Goal: Task Accomplishment & Management: Complete application form

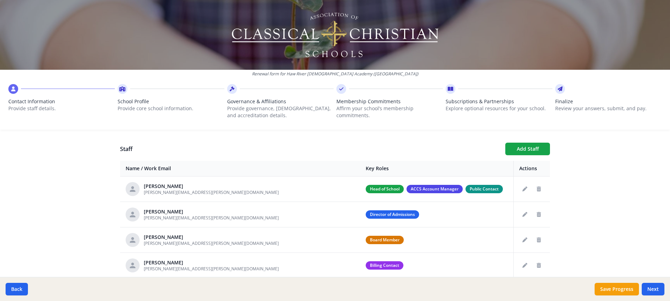
scroll to position [279, 0]
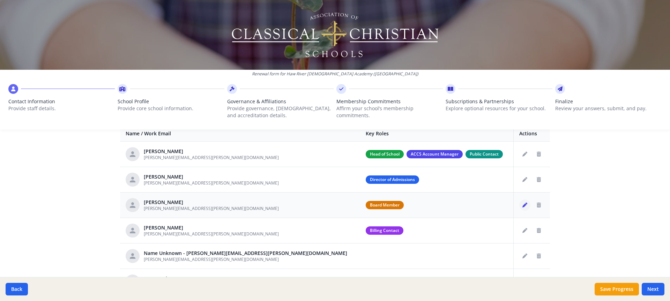
click at [523, 205] on icon "Edit staff" at bounding box center [525, 205] width 5 height 5
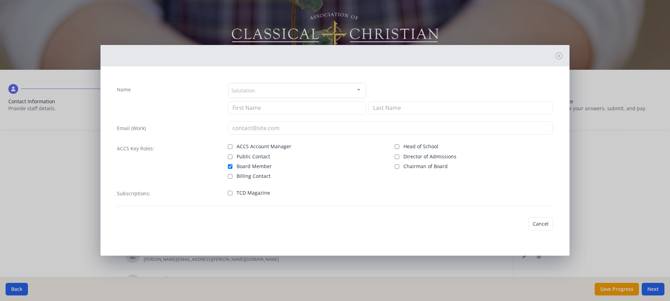
type input "[PERSON_NAME]"
type input "[PERSON_NAME][EMAIL_ADDRESS][PERSON_NAME][DOMAIN_NAME]"
checkbox input "true"
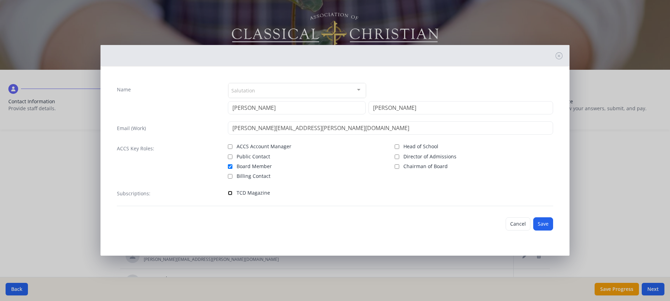
click at [229, 193] on input "TCD Magazine" at bounding box center [230, 193] width 5 height 5
checkbox input "true"
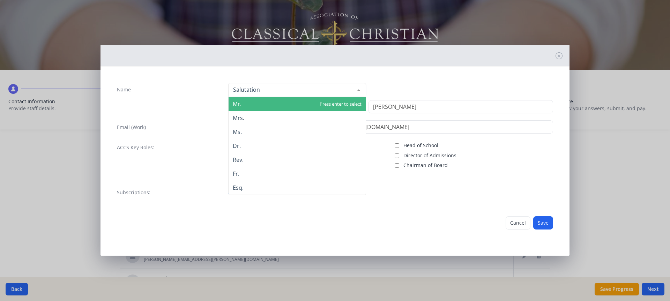
click at [320, 94] on div at bounding box center [297, 90] width 138 height 14
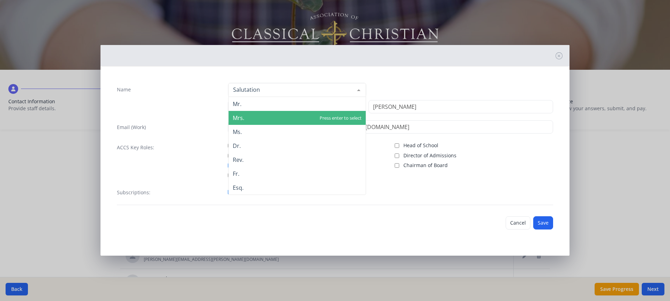
click at [301, 114] on span "Mrs." at bounding box center [297, 118] width 137 height 14
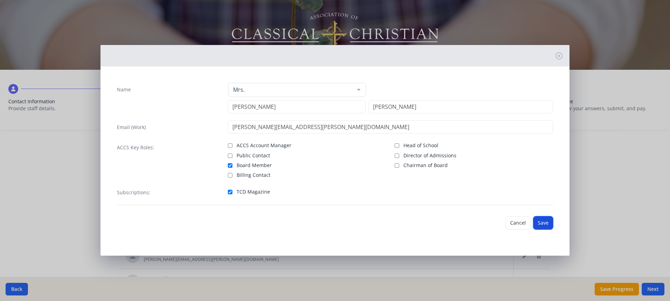
click at [545, 222] on button "Save" at bounding box center [543, 222] width 20 height 13
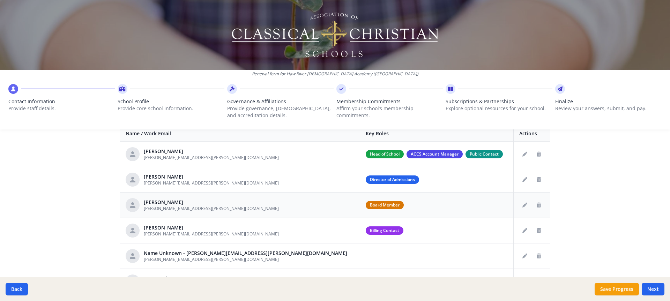
click at [366, 206] on span "Board Member" at bounding box center [385, 205] width 38 height 8
click at [523, 205] on icon "Edit staff" at bounding box center [525, 205] width 5 height 5
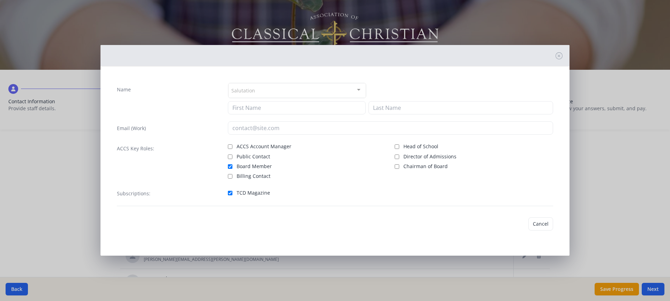
type input "[PERSON_NAME]"
type input "[PERSON_NAME][EMAIL_ADDRESS][PERSON_NAME][DOMAIN_NAME]"
checkbox input "true"
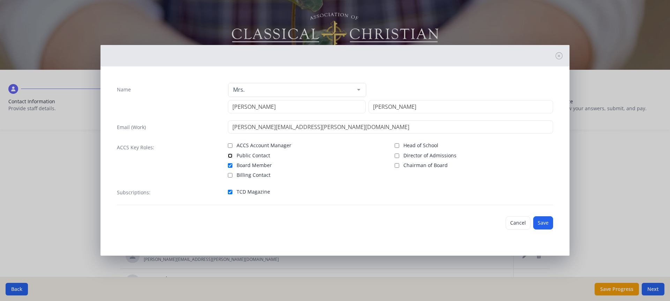
click at [230, 156] on input "Public Contact" at bounding box center [230, 156] width 5 height 5
checkbox input "true"
click at [230, 166] on input "Board Member" at bounding box center [230, 165] width 5 height 5
checkbox input "false"
click at [537, 225] on button "Save" at bounding box center [543, 222] width 20 height 13
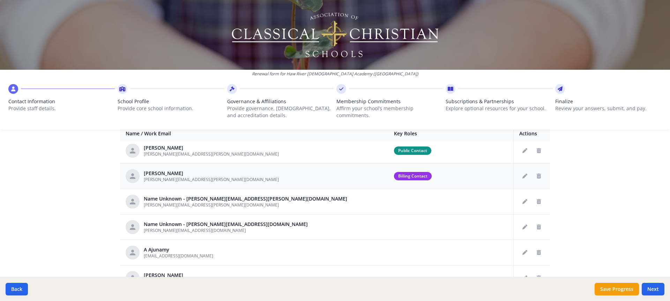
scroll to position [70, 0]
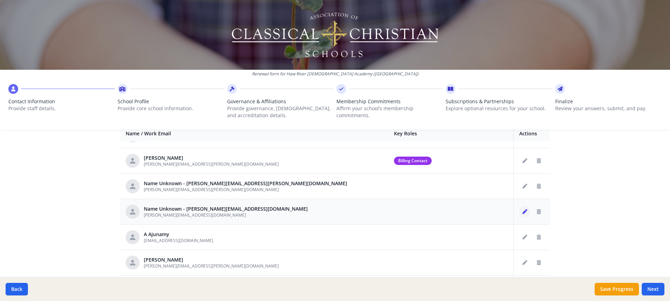
click at [523, 209] on icon "Edit staff" at bounding box center [525, 211] width 5 height 5
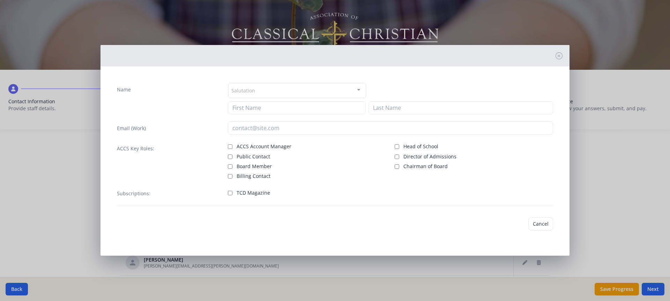
type input "[PERSON_NAME][EMAIL_ADDRESS][DOMAIN_NAME]"
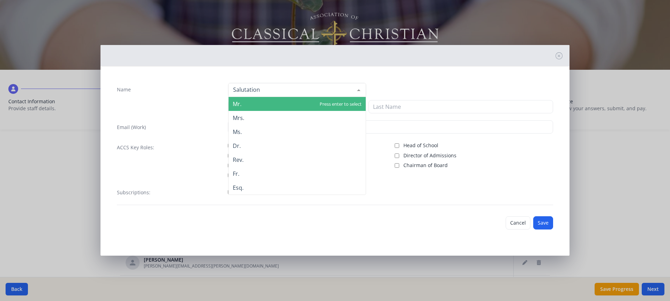
click at [268, 91] on div at bounding box center [297, 90] width 138 height 14
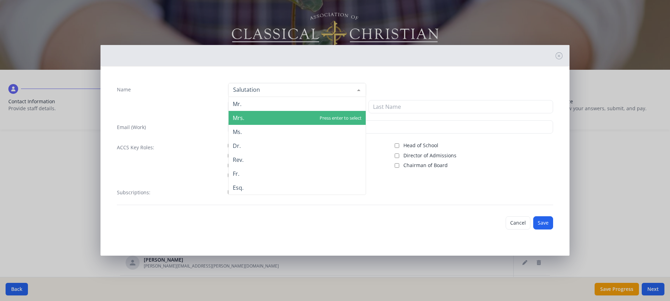
click at [266, 117] on span "Mrs." at bounding box center [297, 118] width 137 height 14
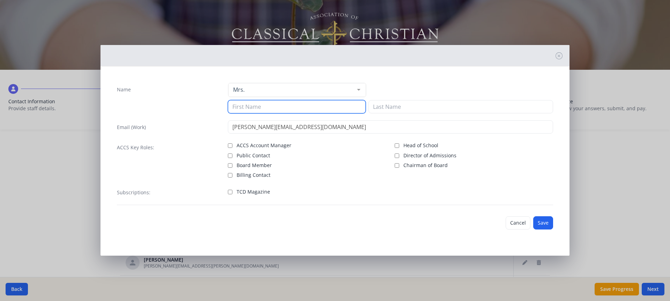
click at [264, 106] on input at bounding box center [297, 106] width 138 height 13
type input "[PERSON_NAME]"
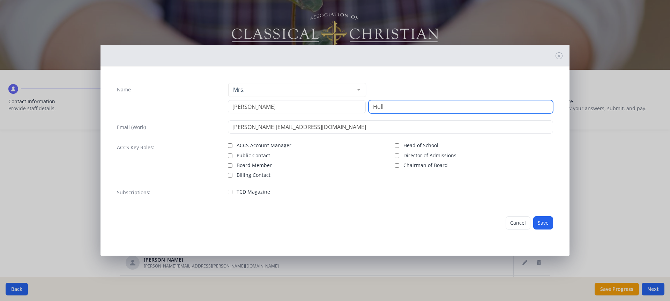
type input "Hull"
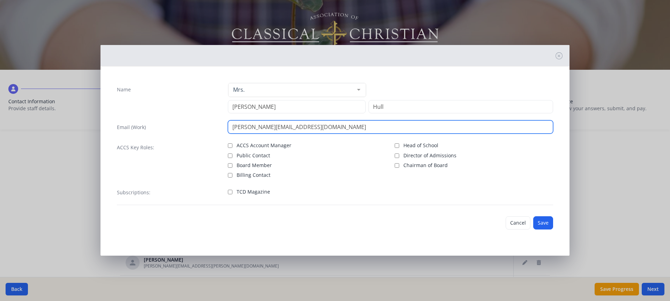
click at [245, 126] on input "[PERSON_NAME][EMAIL_ADDRESS][DOMAIN_NAME]" at bounding box center [391, 126] width 326 height 13
type input "[PERSON_NAME][EMAIL_ADDRESS][PERSON_NAME][DOMAIN_NAME]"
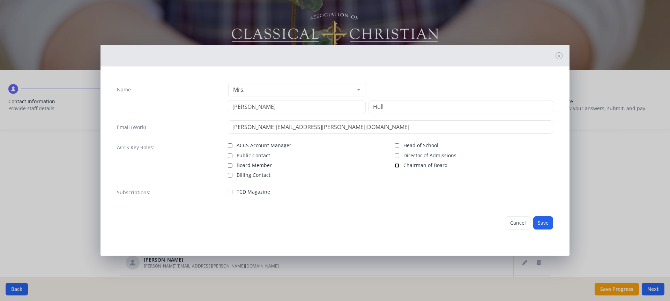
click at [398, 164] on input "Chairman of Board" at bounding box center [397, 165] width 5 height 5
checkbox input "true"
click at [231, 192] on input "TCD Magazine" at bounding box center [230, 192] width 5 height 5
checkbox input "true"
click at [544, 224] on button "Save" at bounding box center [543, 222] width 20 height 13
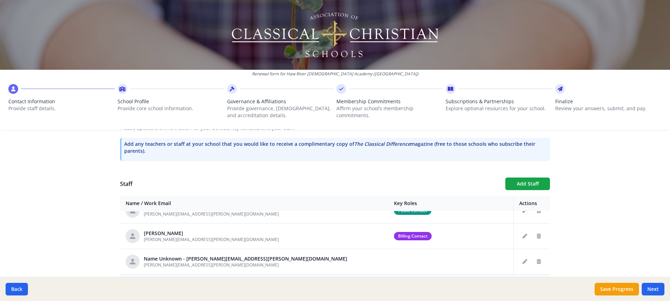
scroll to position [105, 0]
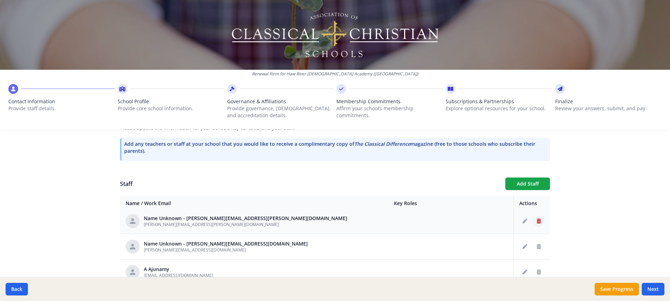
click at [537, 219] on icon "Delete staff" at bounding box center [539, 221] width 4 height 5
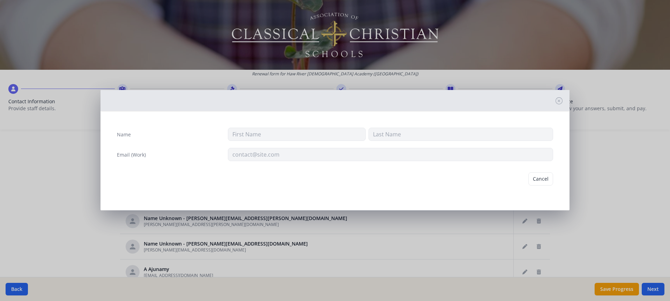
type input "[PERSON_NAME][EMAIL_ADDRESS][PERSON_NAME][DOMAIN_NAME]"
click at [538, 178] on button "Delete" at bounding box center [541, 178] width 24 height 13
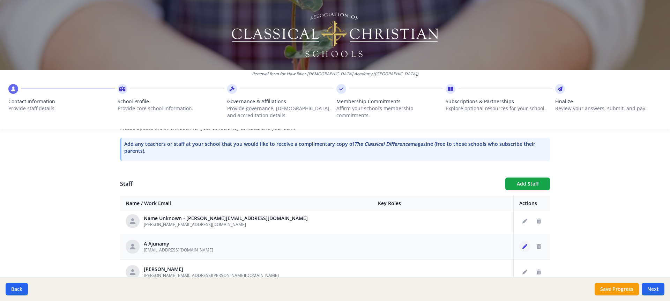
click at [523, 246] on icon "Edit staff" at bounding box center [525, 246] width 5 height 5
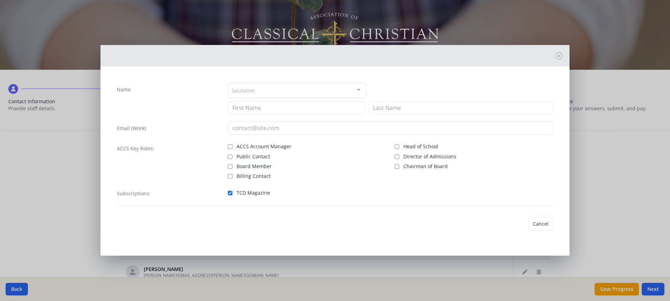
type input "A"
type input "Ajunamy"
type input "[EMAIL_ADDRESS][DOMAIN_NAME]"
checkbox input "true"
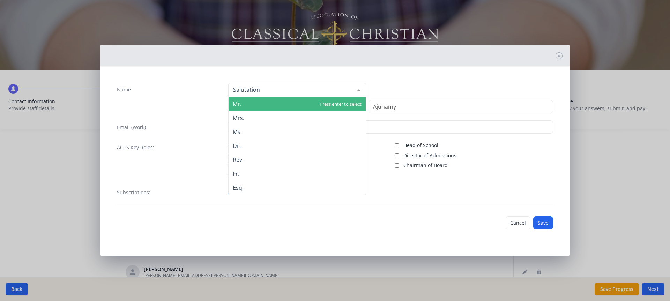
click at [255, 88] on div at bounding box center [297, 90] width 138 height 14
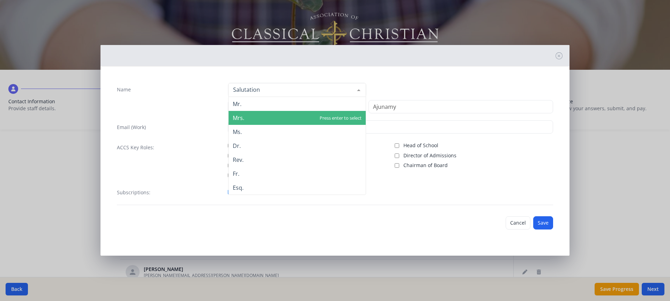
click at [253, 116] on span "Mrs." at bounding box center [297, 118] width 137 height 14
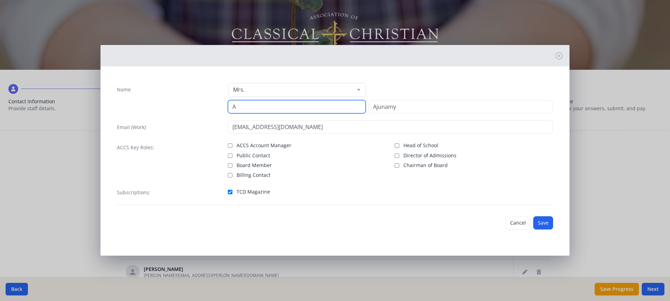
click at [252, 106] on input "A" at bounding box center [297, 106] width 138 height 13
type input "[PERSON_NAME]"
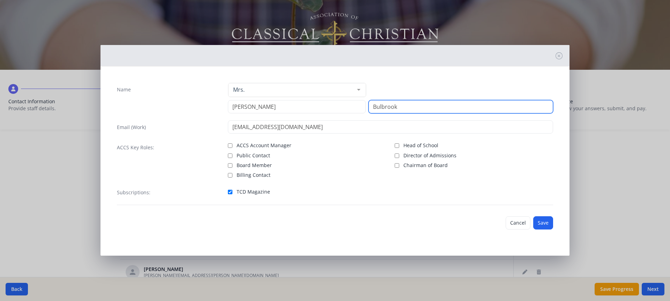
type input "Bulbrook"
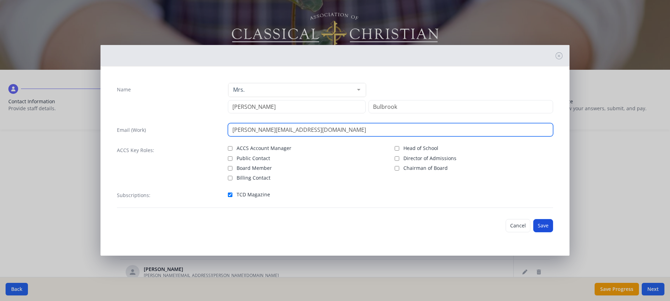
type input "[PERSON_NAME][EMAIL_ADDRESS][DOMAIN_NAME]"
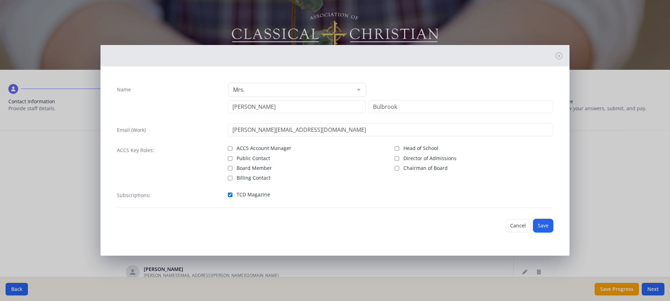
click at [542, 222] on button "Save" at bounding box center [543, 225] width 20 height 13
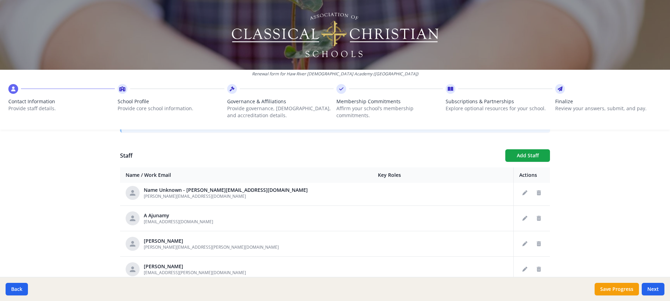
scroll to position [314, 0]
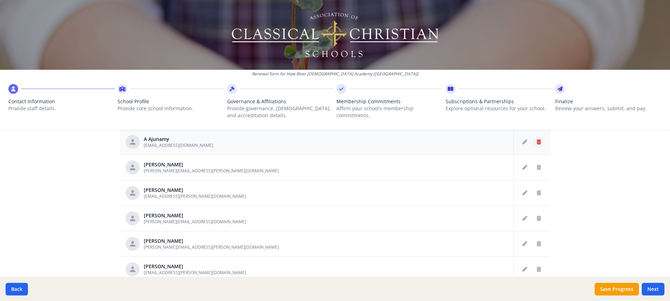
click at [537, 143] on icon "Delete staff" at bounding box center [539, 142] width 4 height 5
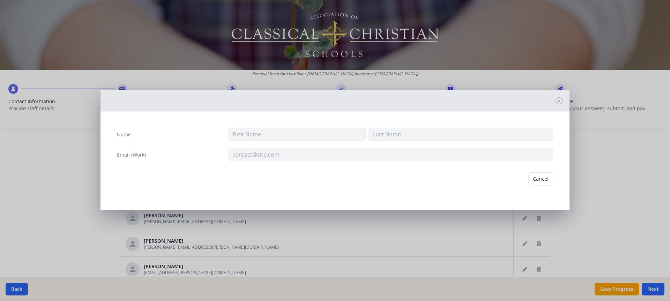
type input "A"
type input "Ajunamy"
type input "[EMAIL_ADDRESS][DOMAIN_NAME]"
click at [541, 174] on button "Delete" at bounding box center [541, 178] width 24 height 13
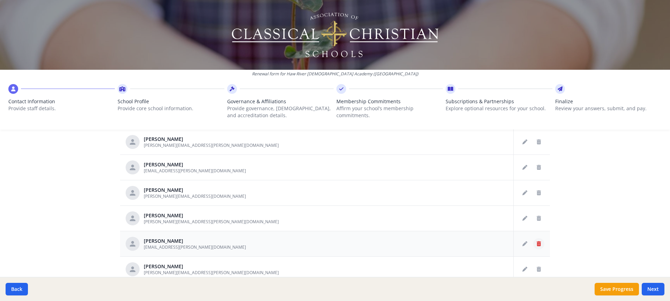
click at [537, 245] on icon "Delete staff" at bounding box center [539, 244] width 4 height 5
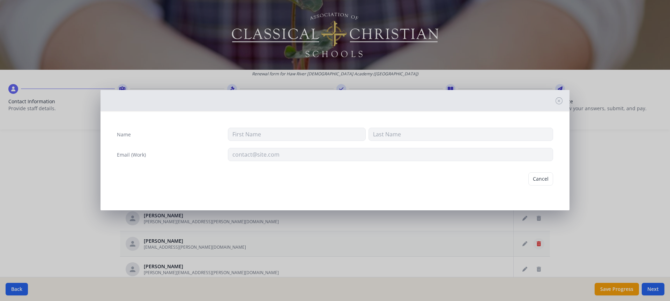
type input "Ritu"
type input "[PERSON_NAME]"
type input "[EMAIL_ADDRESS][PERSON_NAME][DOMAIN_NAME]"
click at [538, 180] on button "Delete" at bounding box center [541, 178] width 24 height 13
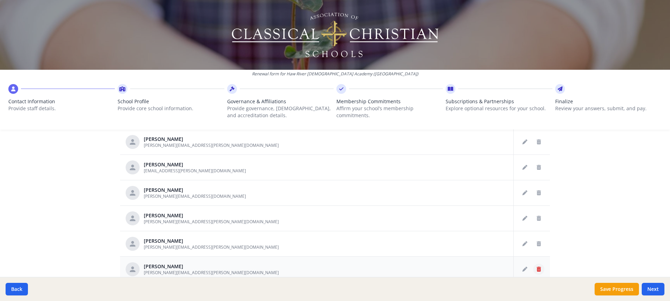
click at [537, 271] on icon "Delete staff" at bounding box center [539, 269] width 4 height 5
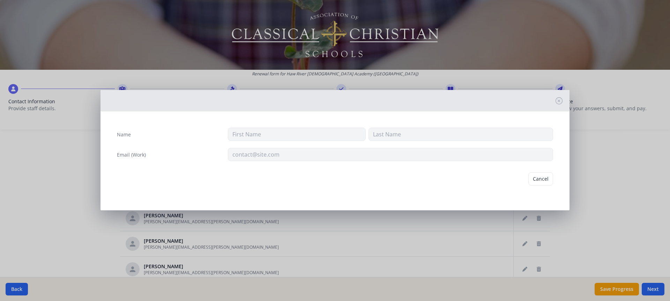
type input "[PERSON_NAME]"
type input "[PERSON_NAME][EMAIL_ADDRESS][PERSON_NAME][DOMAIN_NAME]"
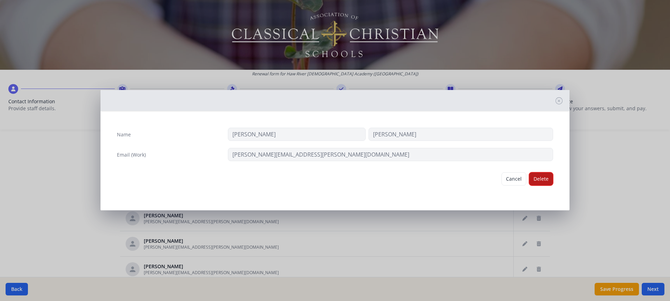
click at [541, 180] on button "Delete" at bounding box center [541, 178] width 24 height 13
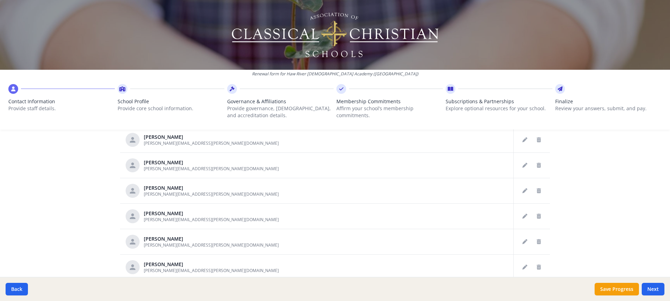
scroll to position [209, 0]
click at [537, 191] on icon "Delete staff" at bounding box center [539, 190] width 4 height 5
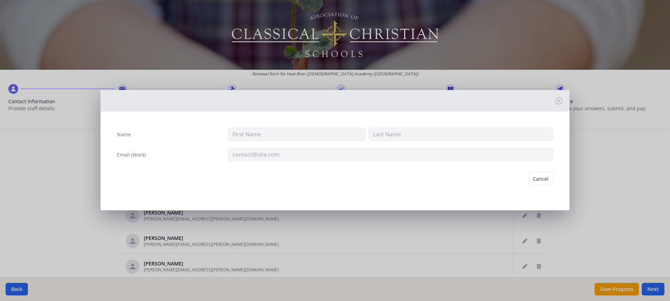
type input "[PERSON_NAME]"
type input "Dibb"
type input "[PERSON_NAME][EMAIL_ADDRESS][PERSON_NAME][DOMAIN_NAME]"
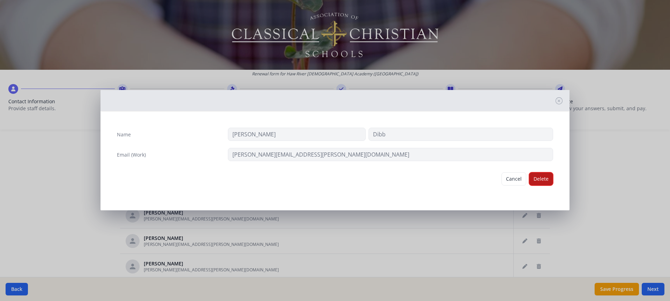
click at [543, 177] on button "Delete" at bounding box center [541, 178] width 24 height 13
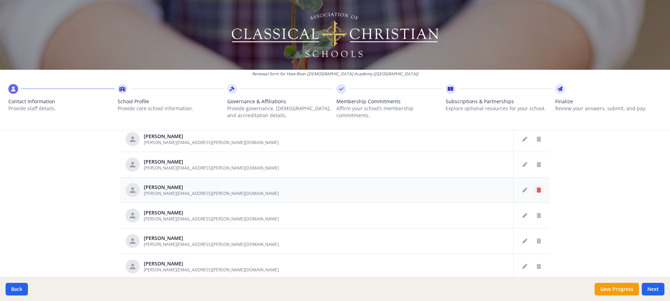
click at [537, 189] on icon "Delete staff" at bounding box center [539, 190] width 4 height 5
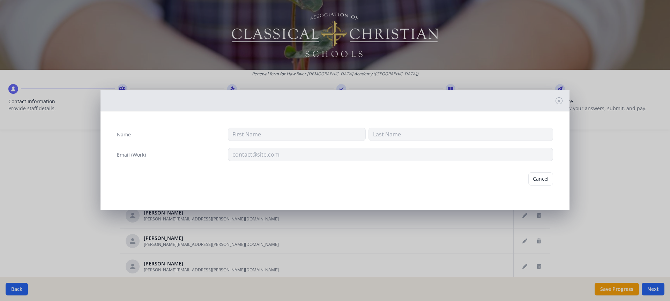
type input "[PERSON_NAME]"
type input "[PERSON_NAME][EMAIL_ADDRESS][PERSON_NAME][DOMAIN_NAME]"
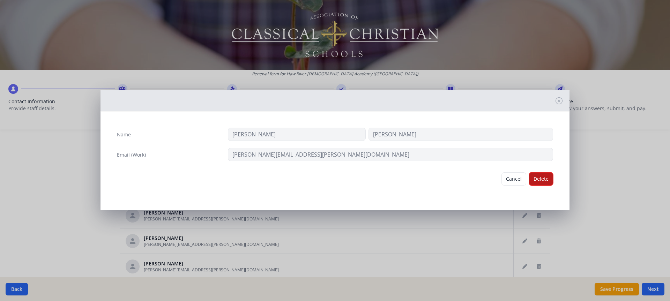
click at [537, 180] on button "Delete" at bounding box center [541, 178] width 24 height 13
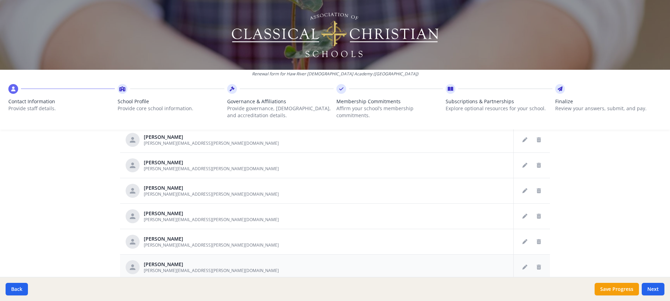
scroll to position [279, 0]
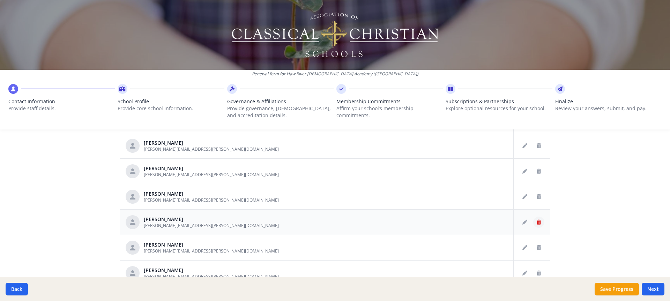
click at [537, 221] on icon "Delete staff" at bounding box center [539, 222] width 4 height 5
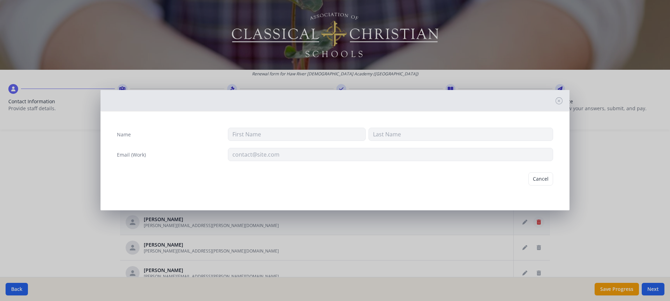
type input "[PERSON_NAME]"
type input "[PERSON_NAME][EMAIL_ADDRESS][PERSON_NAME][DOMAIN_NAME]"
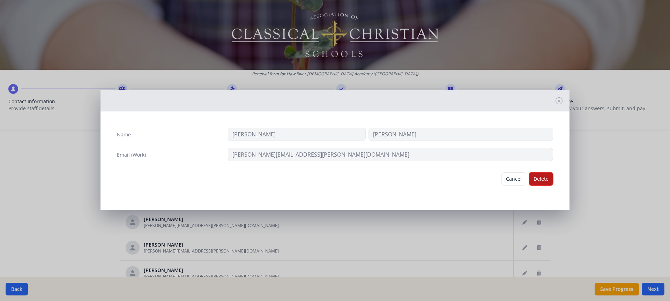
click at [547, 183] on button "Delete" at bounding box center [541, 178] width 24 height 13
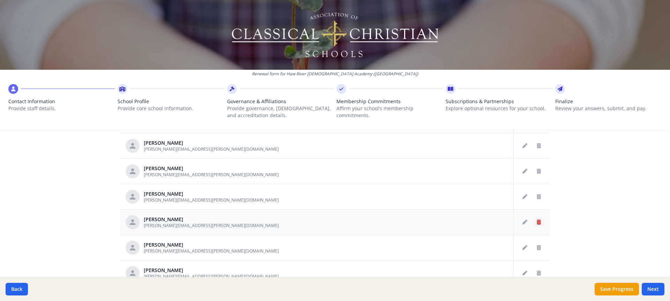
click at [537, 221] on icon "Delete staff" at bounding box center [539, 222] width 4 height 5
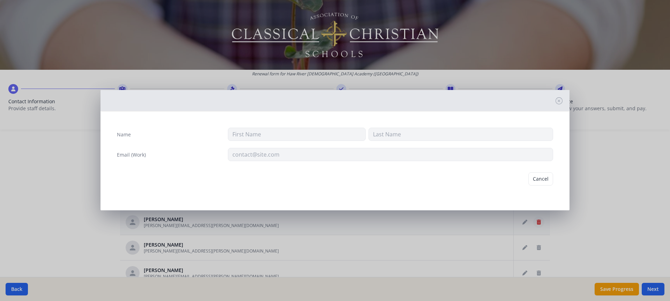
type input "[PERSON_NAME]"
type input "[PERSON_NAME][EMAIL_ADDRESS][PERSON_NAME][DOMAIN_NAME]"
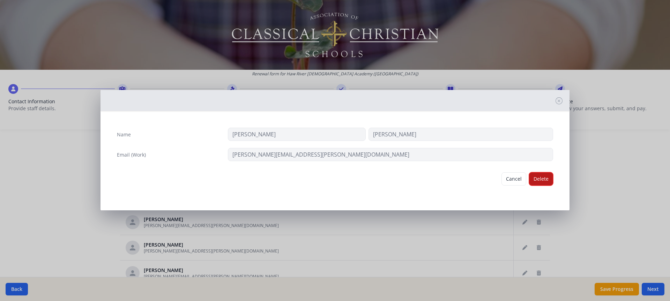
click at [535, 180] on button "Delete" at bounding box center [541, 178] width 24 height 13
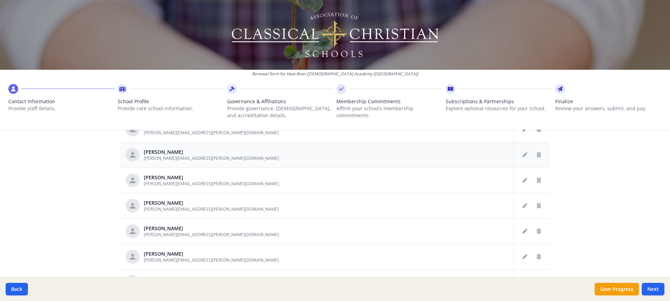
scroll to position [349, 0]
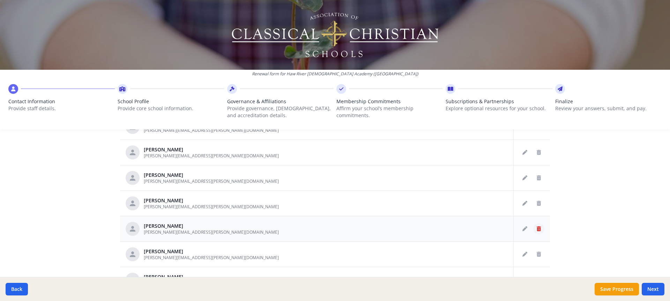
click at [537, 228] on icon "Delete staff" at bounding box center [539, 229] width 4 height 5
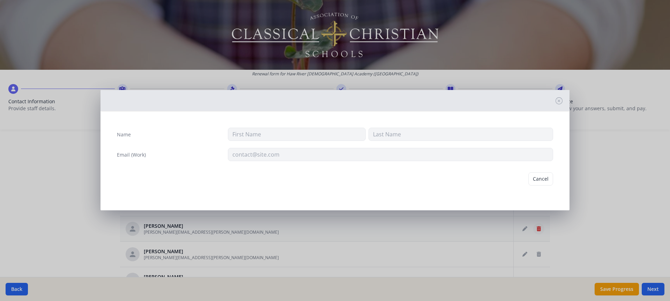
type input "[PERSON_NAME]"
type input "[PERSON_NAME][EMAIL_ADDRESS][PERSON_NAME][DOMAIN_NAME]"
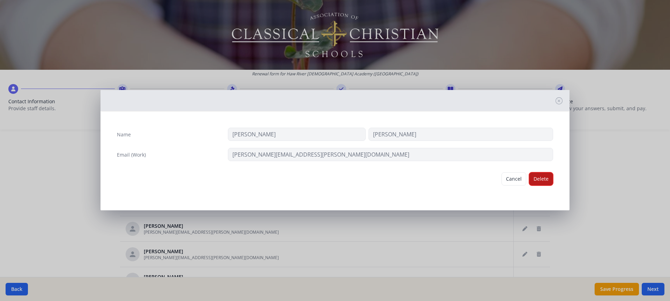
click at [542, 178] on button "Delete" at bounding box center [541, 178] width 24 height 13
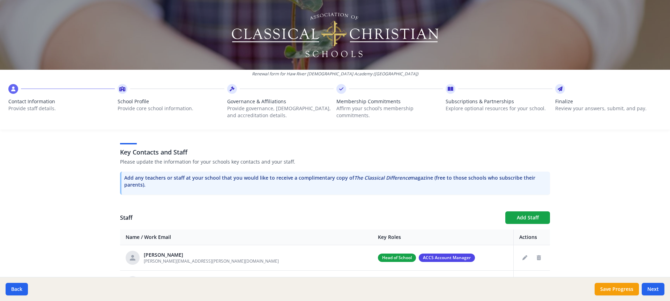
scroll to position [171, 0]
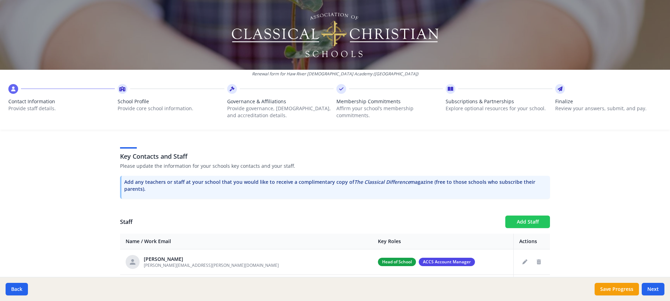
click at [529, 223] on button "Add Staff" at bounding box center [527, 222] width 45 height 13
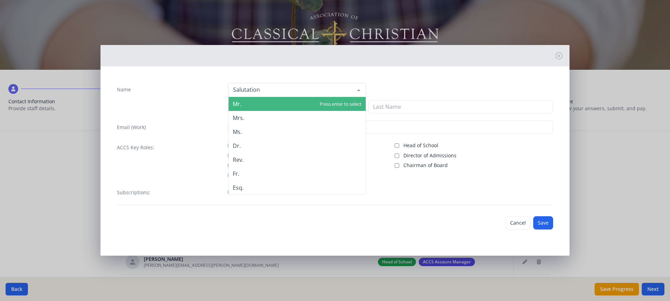
click at [356, 87] on div at bounding box center [359, 89] width 14 height 13
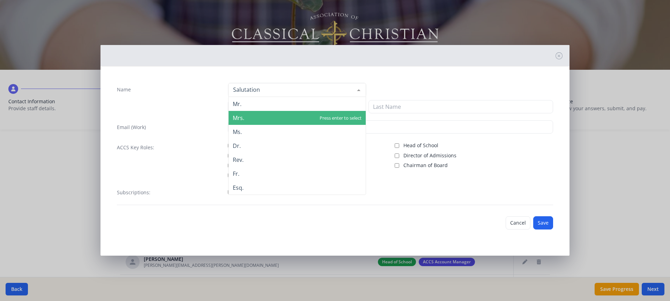
click at [279, 118] on span "Mrs." at bounding box center [297, 118] width 137 height 14
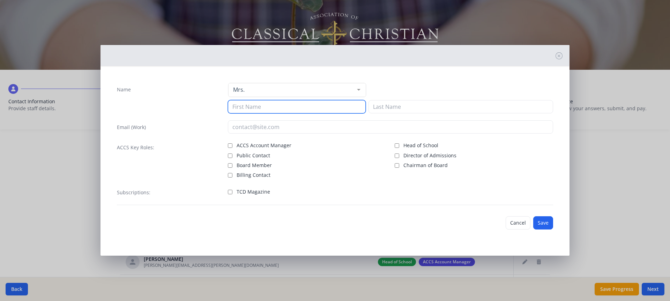
click at [275, 107] on input at bounding box center [297, 106] width 138 height 13
type input "[PERSON_NAME]"
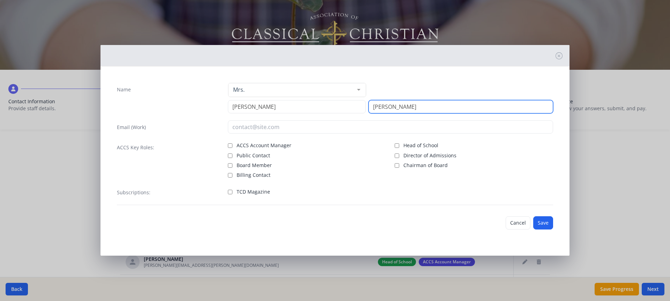
type input "[PERSON_NAME]"
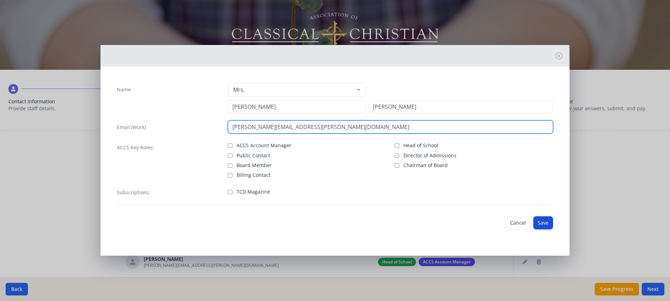
type input "[PERSON_NAME][EMAIL_ADDRESS][PERSON_NAME][DOMAIN_NAME]"
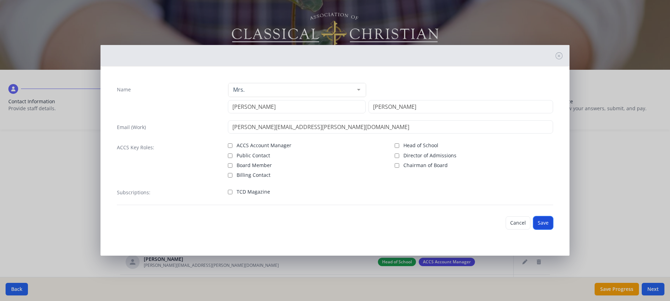
click at [546, 227] on button "Save" at bounding box center [543, 222] width 20 height 13
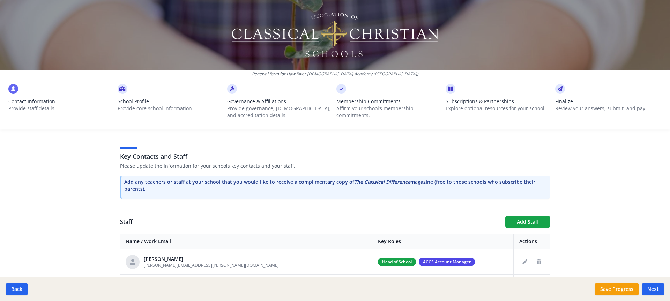
scroll to position [35, 0]
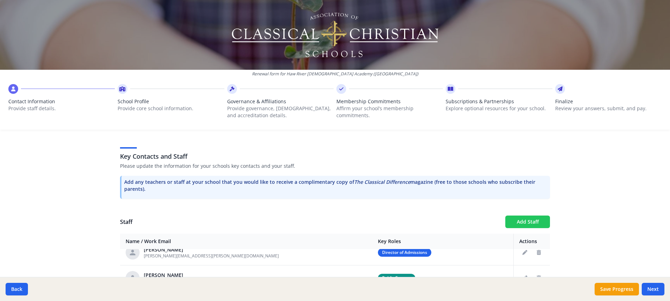
click at [529, 223] on button "Add Staff" at bounding box center [527, 222] width 45 height 13
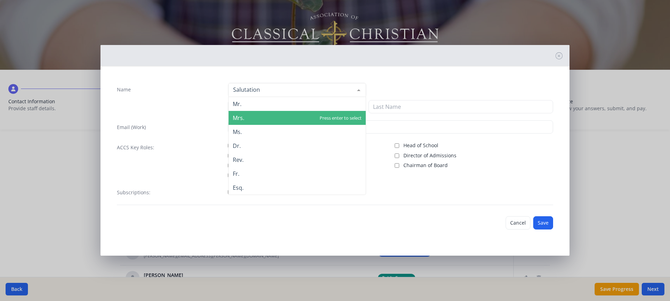
click at [260, 116] on span "Mrs." at bounding box center [297, 118] width 137 height 14
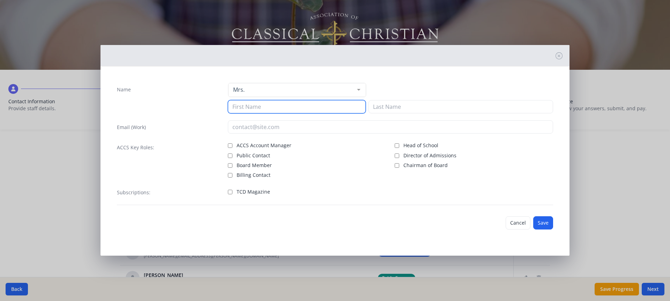
click at [259, 107] on input at bounding box center [297, 106] width 138 height 13
type input "[PERSON_NAME]"
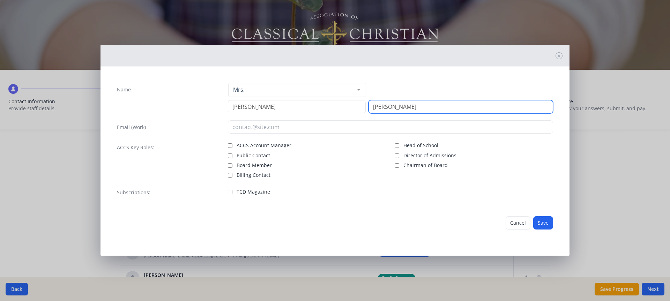
type input "[PERSON_NAME]"
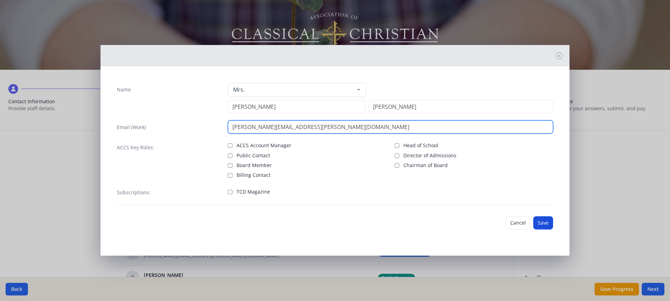
type input "[PERSON_NAME][EMAIL_ADDRESS][PERSON_NAME][DOMAIN_NAME]"
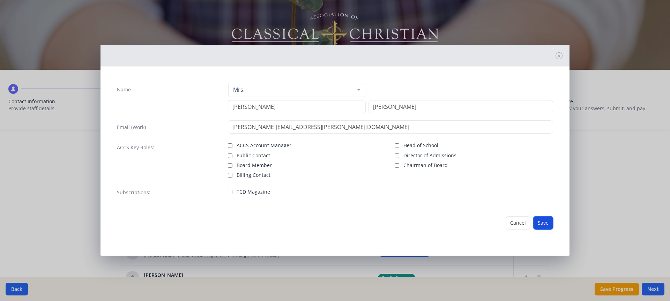
click at [541, 222] on button "Save" at bounding box center [543, 222] width 20 height 13
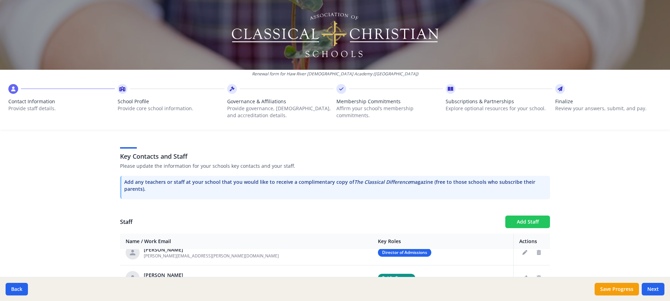
click at [532, 224] on button "Add Staff" at bounding box center [527, 222] width 45 height 13
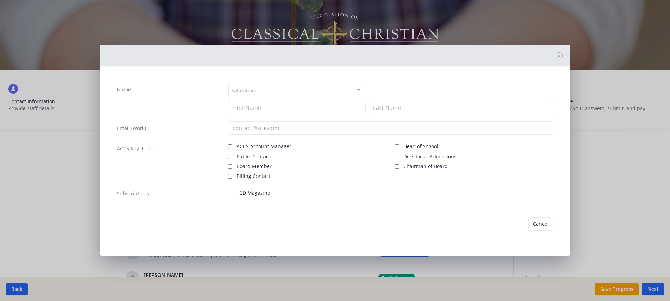
checkbox input "false"
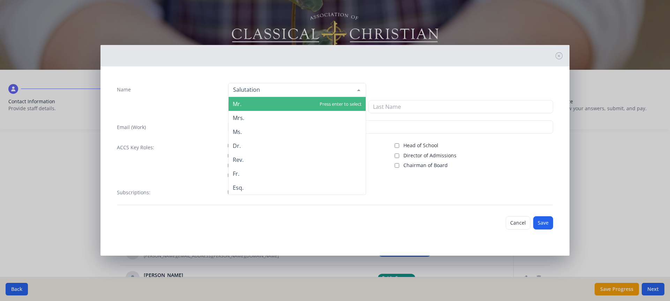
click at [273, 87] on div at bounding box center [297, 90] width 138 height 14
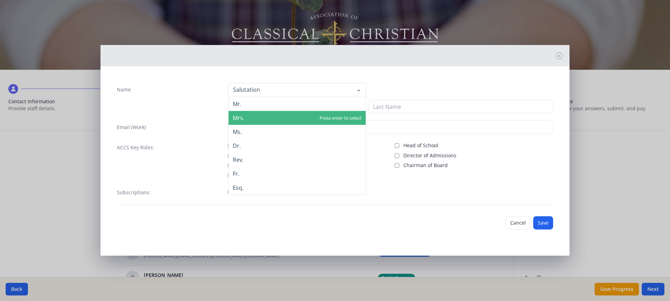
click at [267, 117] on span "Mrs." at bounding box center [297, 118] width 137 height 14
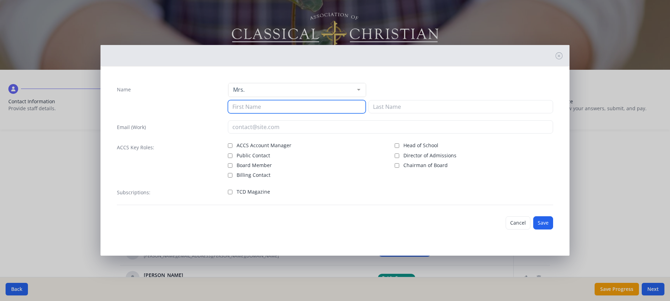
click at [258, 108] on input at bounding box center [297, 106] width 138 height 13
type input "[PERSON_NAME]"
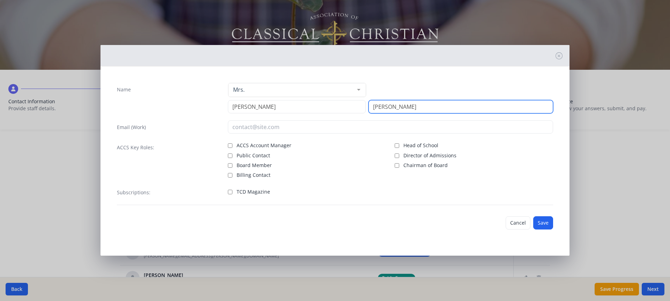
type input "[PERSON_NAME]"
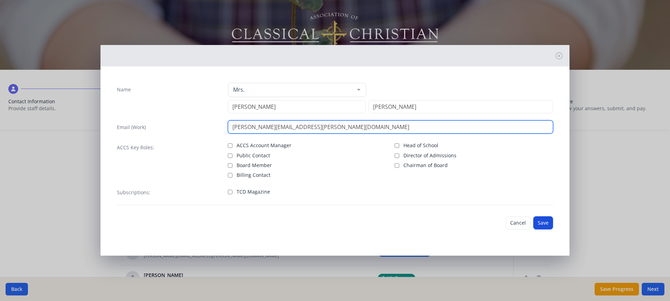
type input "[PERSON_NAME][EMAIL_ADDRESS][PERSON_NAME][DOMAIN_NAME]"
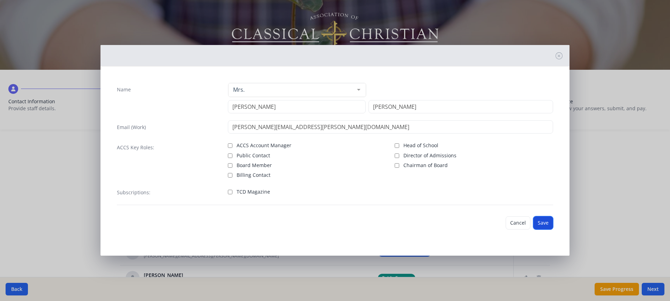
click at [541, 223] on button "Save" at bounding box center [543, 222] width 20 height 13
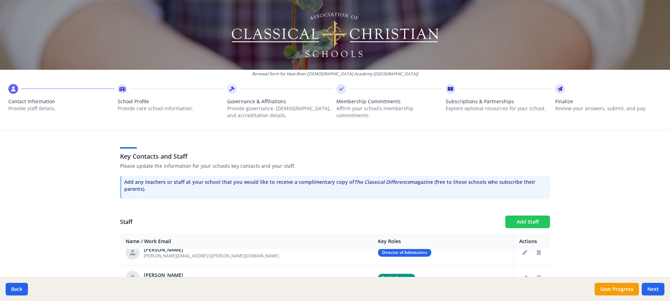
click at [521, 219] on button "Add Staff" at bounding box center [527, 222] width 45 height 13
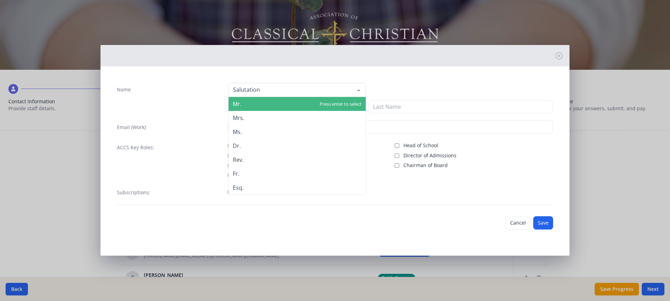
click at [308, 91] on div at bounding box center [297, 90] width 138 height 14
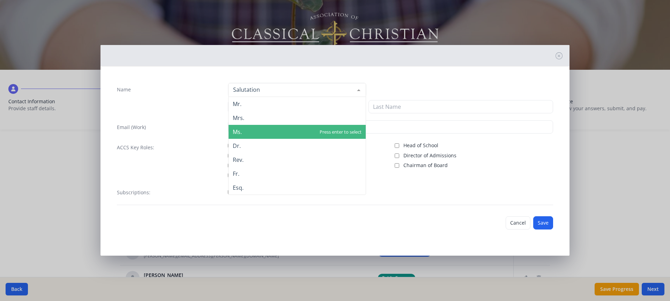
click at [286, 128] on span "Ms." at bounding box center [297, 132] width 137 height 14
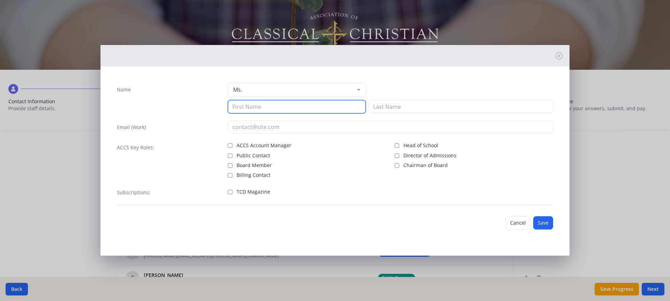
click at [271, 108] on input at bounding box center [297, 106] width 138 height 13
type input "Grace"
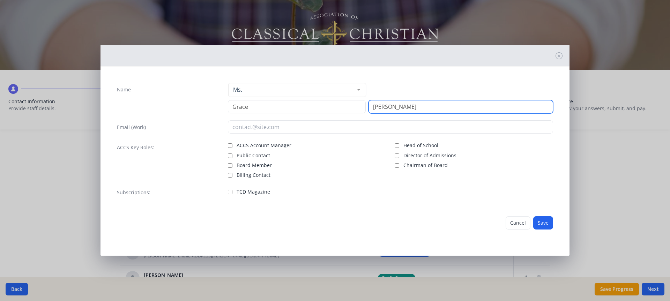
type input "[PERSON_NAME]"
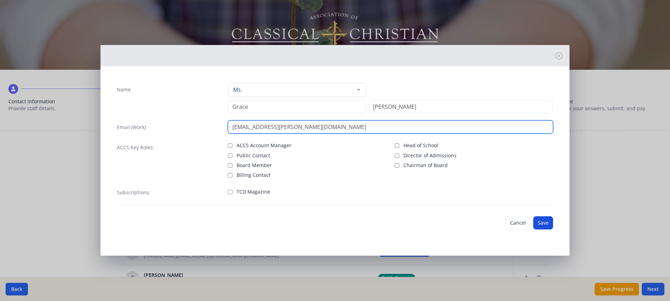
type input "[EMAIL_ADDRESS][PERSON_NAME][DOMAIN_NAME]"
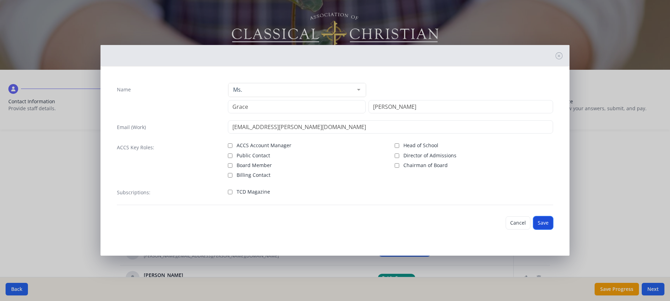
click at [544, 223] on button "Save" at bounding box center [543, 222] width 20 height 13
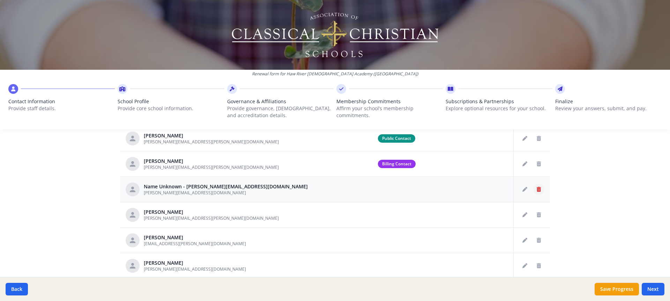
click at [537, 188] on icon "Delete staff" at bounding box center [539, 189] width 4 height 5
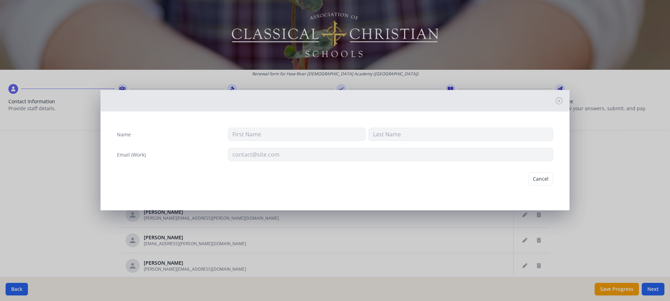
type input "[PERSON_NAME][EMAIL_ADDRESS][DOMAIN_NAME]"
click at [542, 177] on button "Delete" at bounding box center [541, 178] width 24 height 13
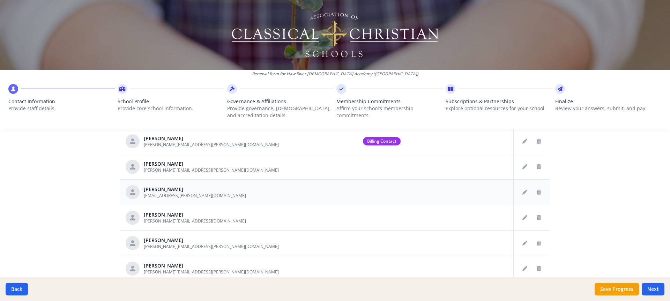
scroll to position [70, 0]
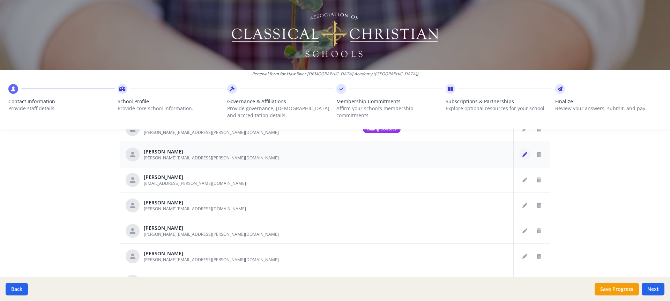
click at [523, 154] on icon "Edit staff" at bounding box center [525, 154] width 5 height 5
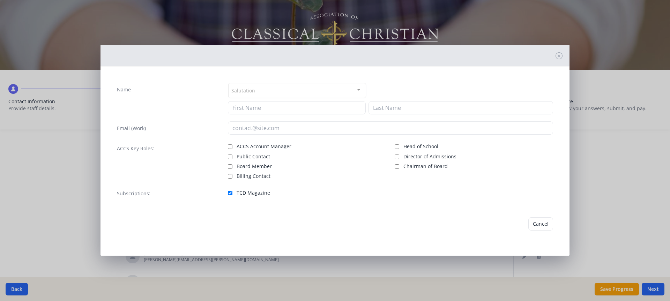
type input "[PERSON_NAME]"
type input "[PERSON_NAME][EMAIL_ADDRESS][PERSON_NAME][DOMAIN_NAME]"
checkbox input "true"
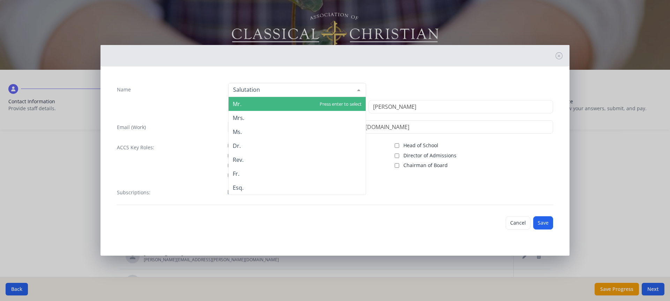
click at [353, 91] on div at bounding box center [359, 89] width 14 height 13
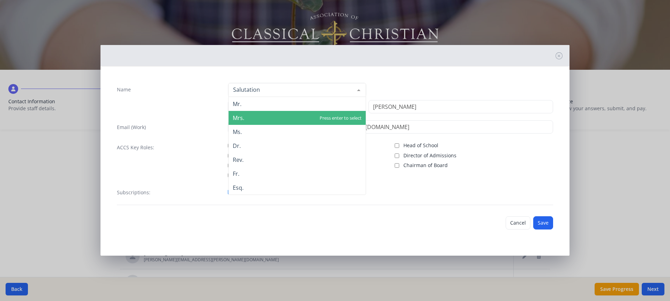
click at [331, 114] on span "Mrs." at bounding box center [297, 118] width 137 height 14
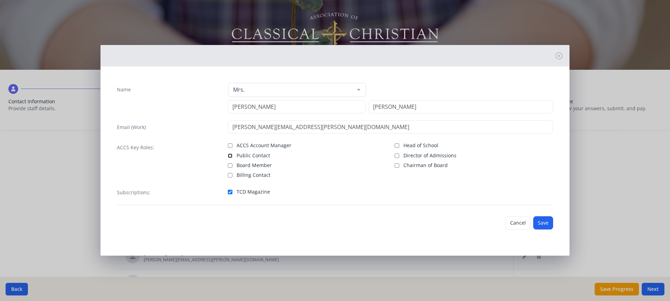
click at [230, 154] on input "Public Contact" at bounding box center [230, 156] width 5 height 5
checkbox input "true"
click at [542, 223] on button "Save" at bounding box center [543, 222] width 20 height 13
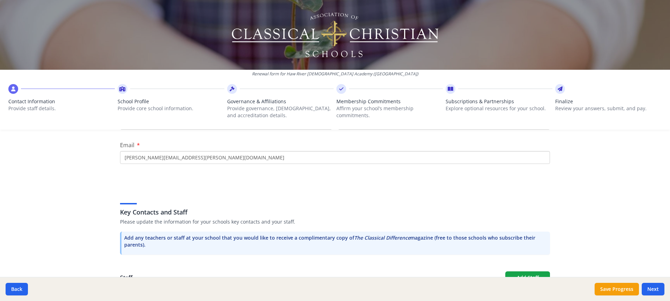
scroll to position [171, 0]
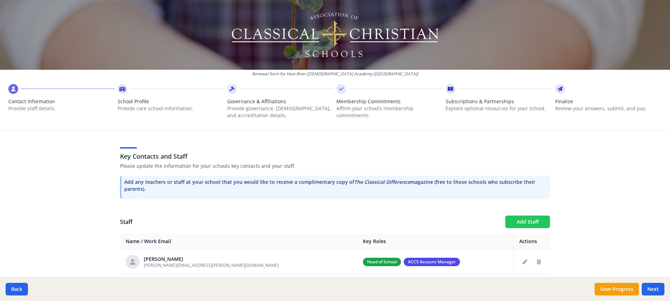
click at [516, 222] on button "Add Staff" at bounding box center [527, 222] width 45 height 13
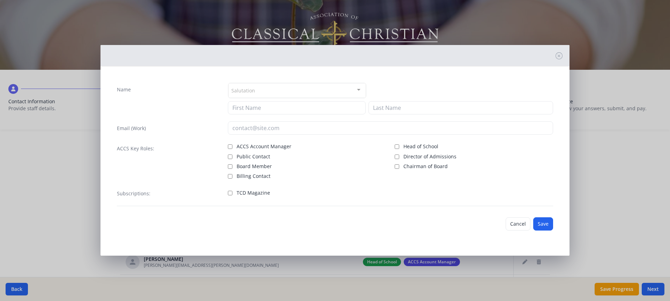
click at [316, 99] on div "Salutation Mr. Mrs. Ms. Dr. Rev. Fr. Esq. No elements found. Consider changing …" at bounding box center [391, 99] width 326 height 32
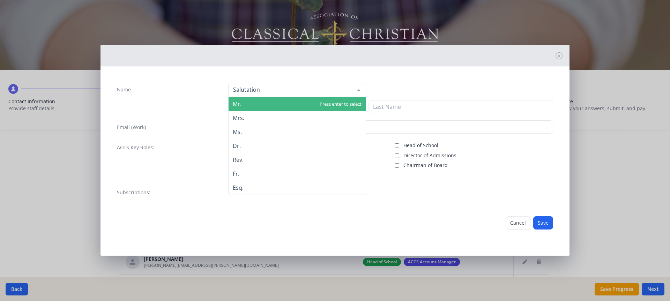
click at [316, 92] on div at bounding box center [297, 90] width 138 height 14
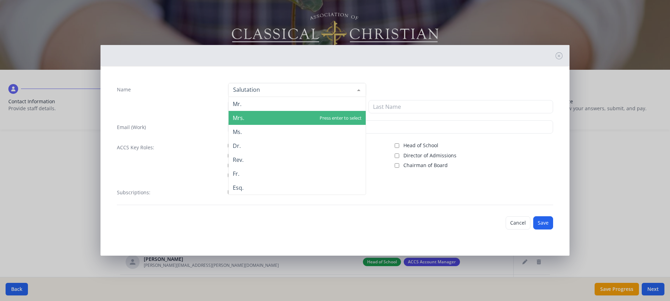
click at [312, 115] on span "Mrs." at bounding box center [297, 118] width 137 height 14
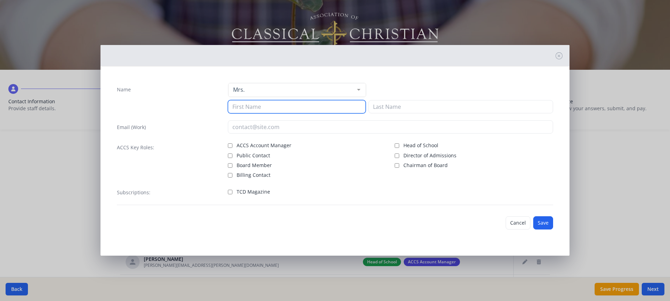
click at [289, 110] on input at bounding box center [297, 106] width 138 height 13
click at [289, 110] on input "[PERSON_NAME]" at bounding box center [297, 106] width 138 height 13
type input "[PERSON_NAME]"
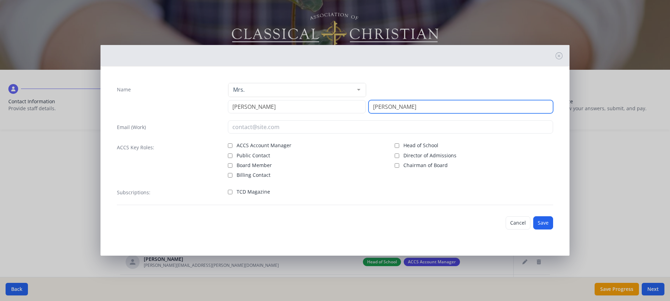
type input "[PERSON_NAME]"
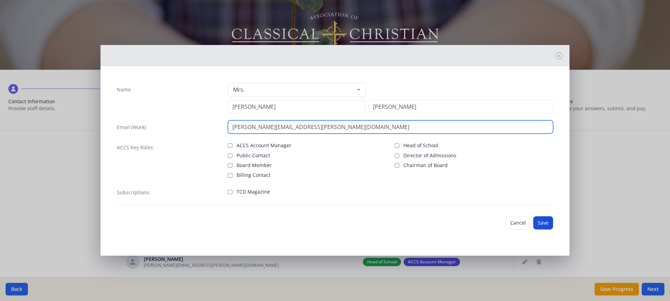
type input "[PERSON_NAME][EMAIL_ADDRESS][PERSON_NAME][DOMAIN_NAME]"
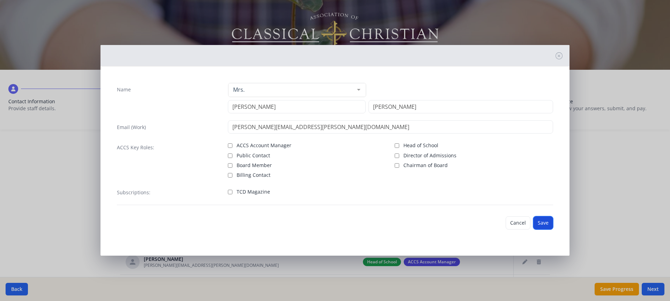
click at [541, 221] on button "Save" at bounding box center [543, 222] width 20 height 13
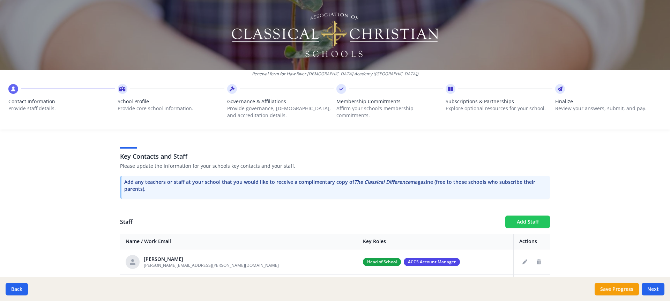
click at [540, 222] on button "Add Staff" at bounding box center [527, 222] width 45 height 13
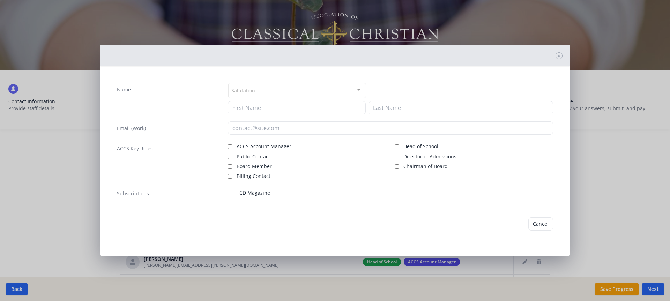
checkbox input "false"
click at [306, 95] on div at bounding box center [297, 90] width 138 height 14
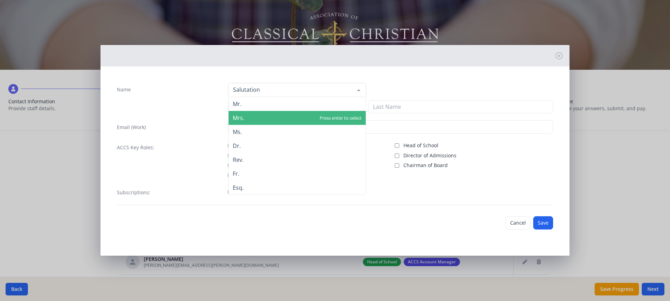
click at [300, 116] on span "Mrs." at bounding box center [297, 118] width 137 height 14
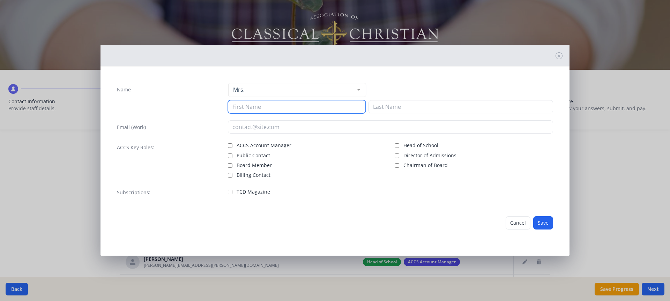
click at [285, 110] on input at bounding box center [297, 106] width 138 height 13
type input "[PERSON_NAME]"
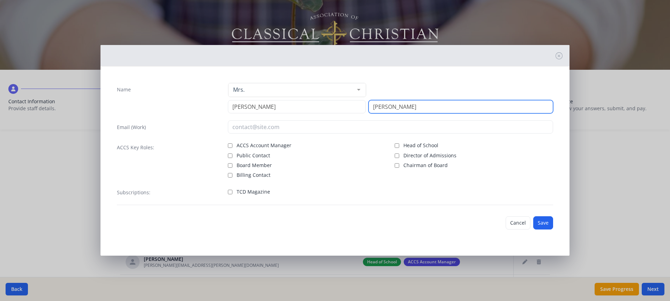
type input "[PERSON_NAME]"
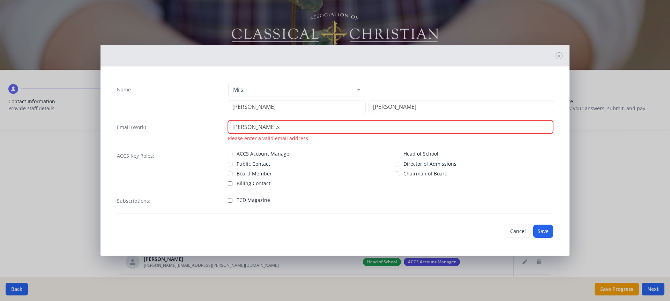
type input "[PERSON_NAME][EMAIL_ADDRESS][PERSON_NAME][DOMAIN_NAME]"
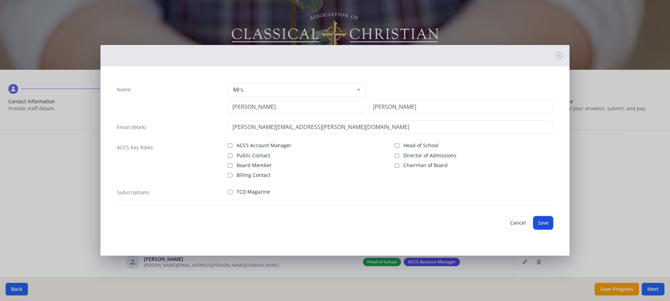
click at [547, 224] on button "Save" at bounding box center [543, 222] width 20 height 13
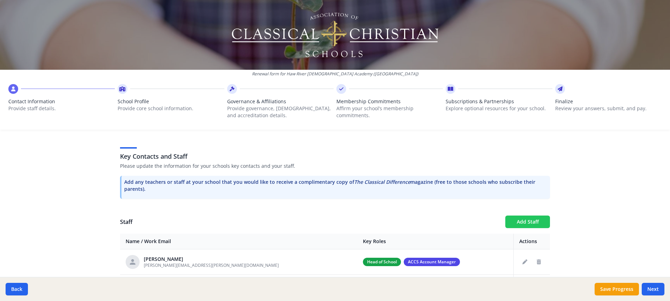
click at [525, 223] on button "Add Staff" at bounding box center [527, 222] width 45 height 13
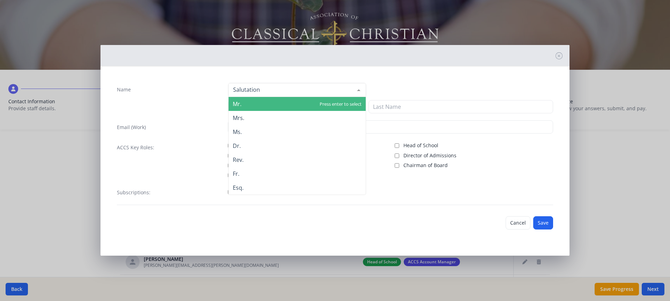
click at [358, 91] on div at bounding box center [359, 89] width 14 height 13
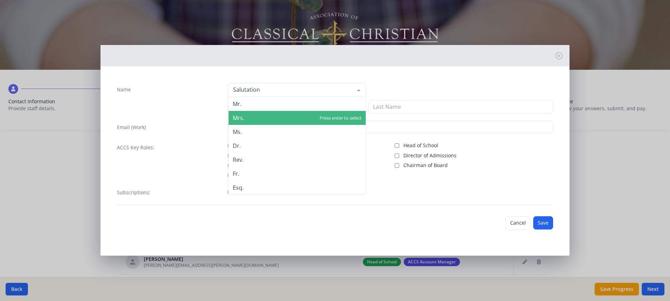
click at [339, 121] on span "Mrs." at bounding box center [297, 118] width 137 height 14
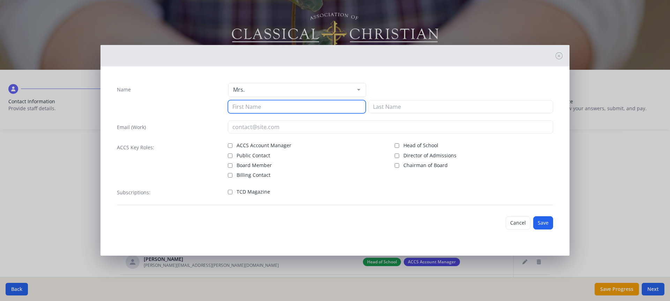
click at [290, 110] on input at bounding box center [297, 106] width 138 height 13
type input "[PERSON_NAME]"
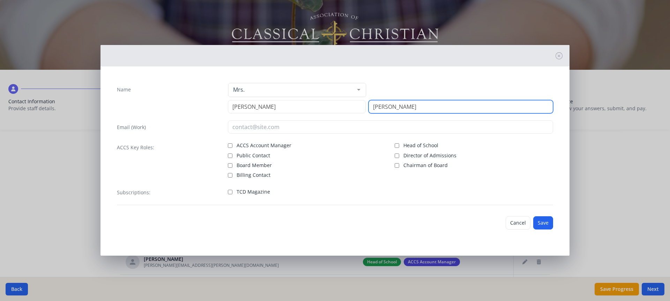
type input "[PERSON_NAME]"
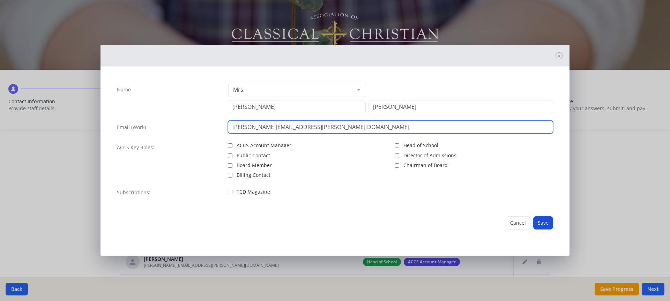
type input "[PERSON_NAME][EMAIL_ADDRESS][PERSON_NAME][DOMAIN_NAME]"
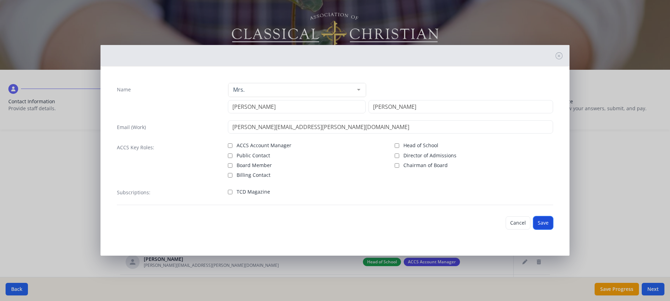
click at [546, 221] on button "Save" at bounding box center [543, 222] width 20 height 13
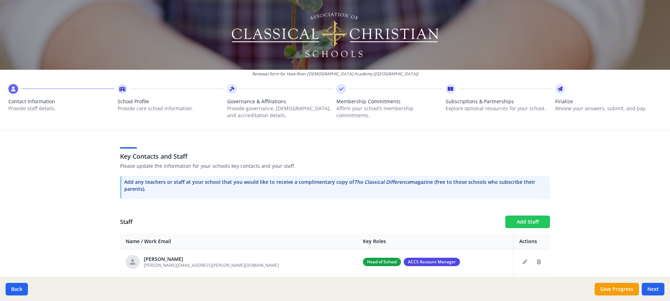
click at [538, 222] on button "Add Staff" at bounding box center [527, 222] width 45 height 13
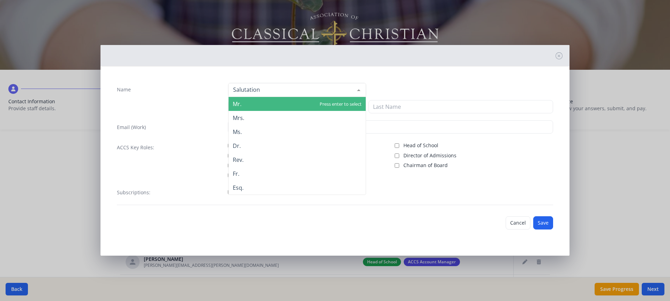
click at [281, 96] on div at bounding box center [297, 90] width 138 height 14
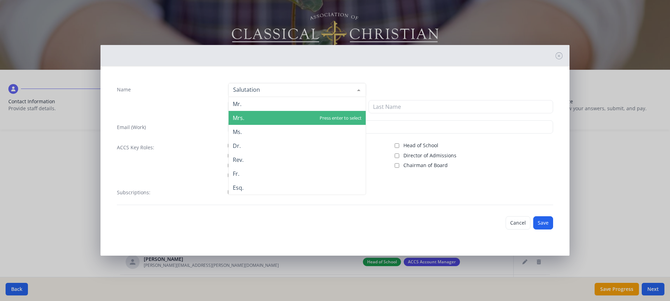
click at [283, 115] on span "Mrs." at bounding box center [297, 118] width 137 height 14
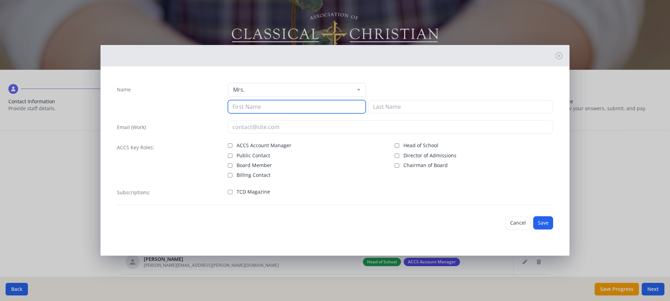
click at [278, 110] on input at bounding box center [297, 106] width 138 height 13
type input "[PERSON_NAME]"
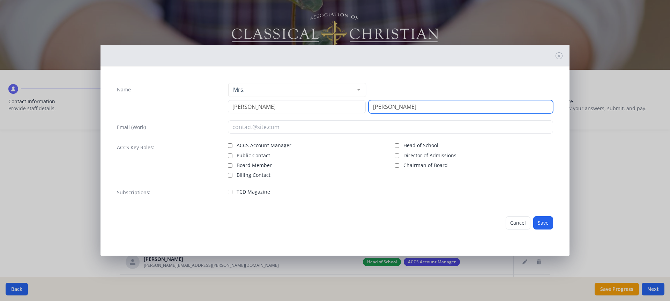
type input "[PERSON_NAME]"
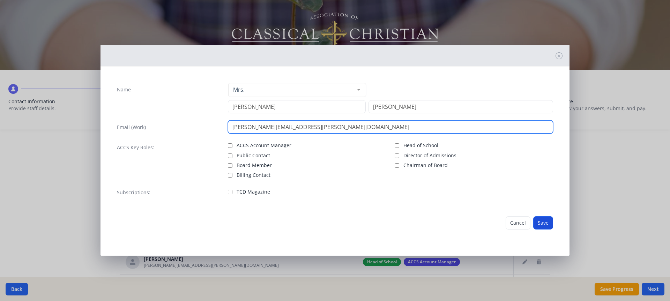
type input "[PERSON_NAME][EMAIL_ADDRESS][PERSON_NAME][DOMAIN_NAME]"
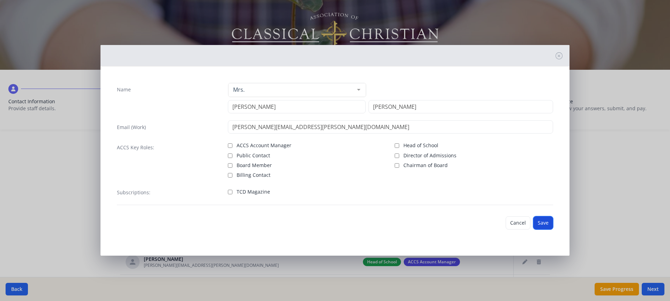
click at [542, 222] on button "Save" at bounding box center [543, 222] width 20 height 13
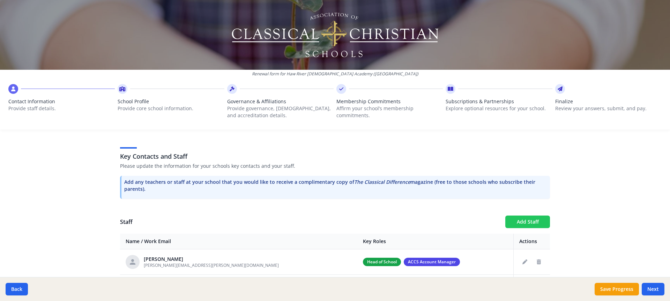
click at [535, 223] on button "Add Staff" at bounding box center [527, 222] width 45 height 13
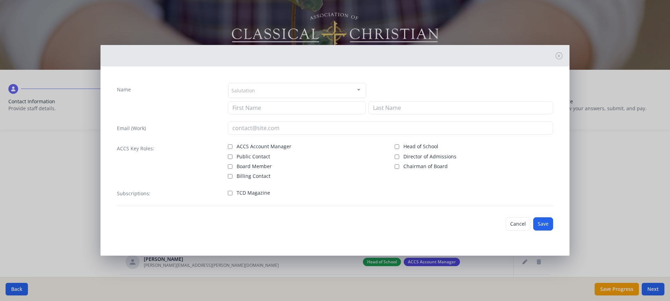
click at [312, 94] on div "Salutation" at bounding box center [297, 90] width 138 height 15
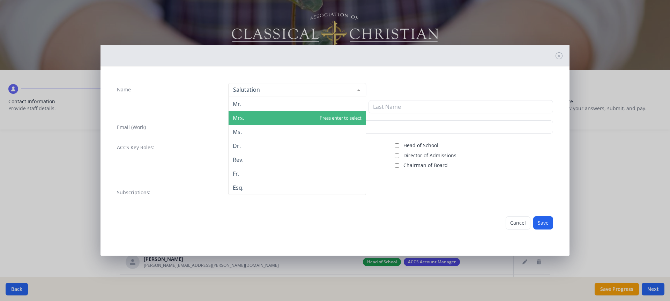
click at [312, 114] on span "Mrs." at bounding box center [297, 118] width 137 height 14
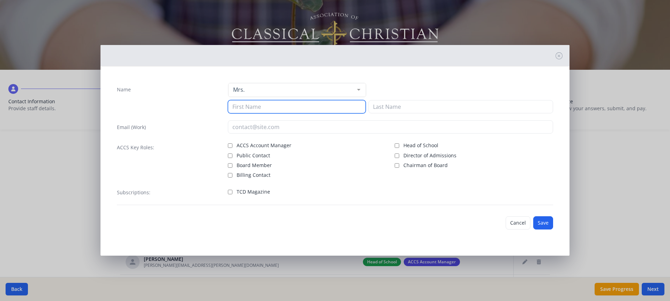
click at [287, 103] on input at bounding box center [297, 106] width 138 height 13
type input "[PERSON_NAME]"
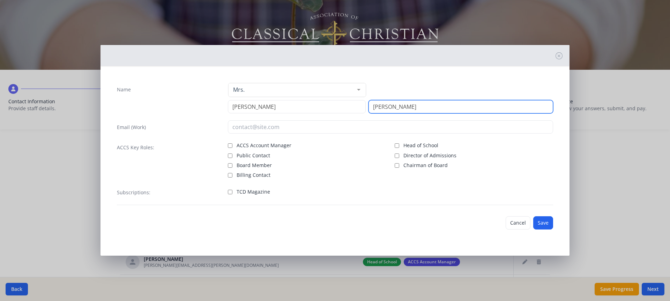
type input "[PERSON_NAME]"
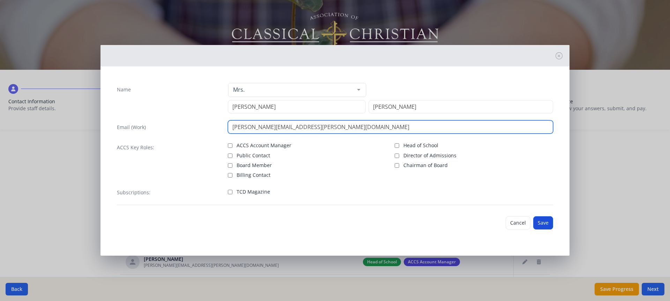
type input "[PERSON_NAME][EMAIL_ADDRESS][PERSON_NAME][DOMAIN_NAME]"
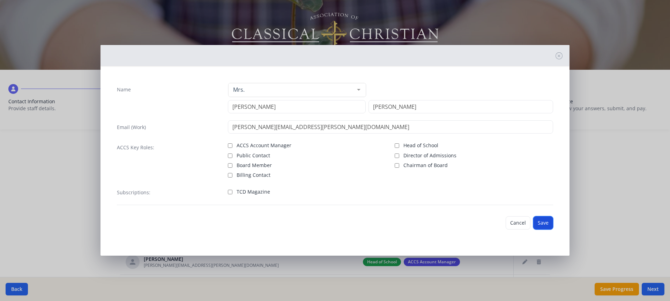
click at [544, 220] on button "Save" at bounding box center [543, 222] width 20 height 13
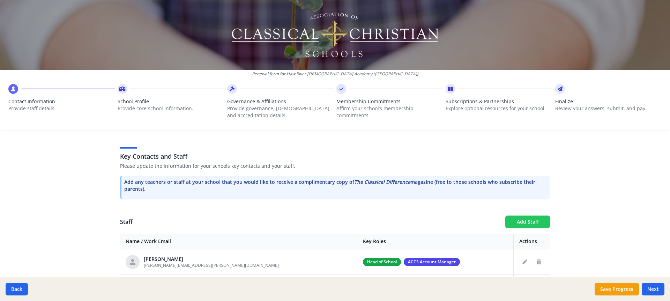
click at [521, 222] on button "Add Staff" at bounding box center [527, 222] width 45 height 13
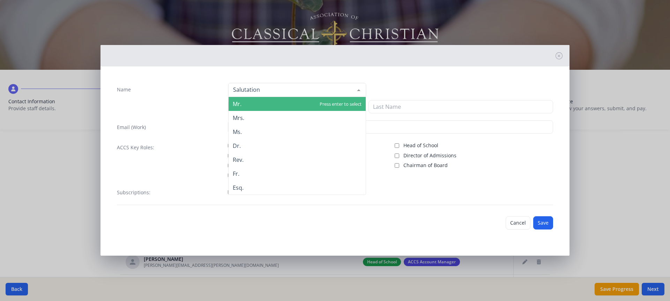
click at [259, 92] on div at bounding box center [297, 90] width 138 height 14
click at [261, 104] on span "Mr." at bounding box center [297, 104] width 137 height 14
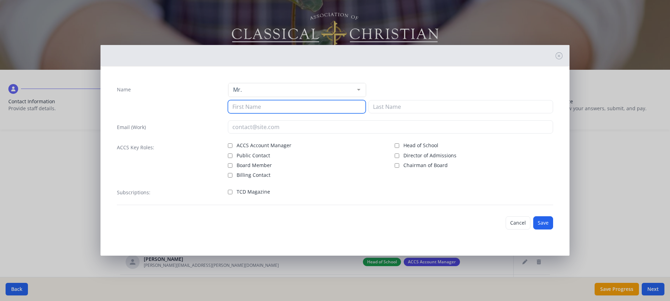
click at [260, 105] on input at bounding box center [297, 106] width 138 height 13
type input "[PERSON_NAME]"
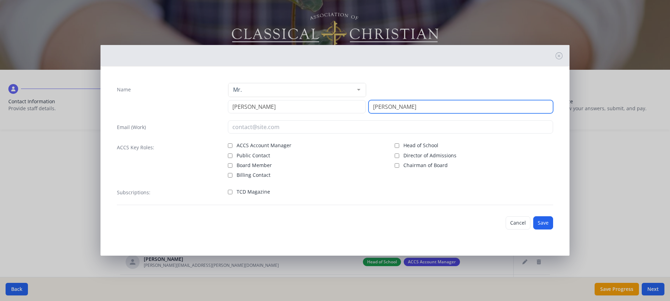
type input "[PERSON_NAME]"
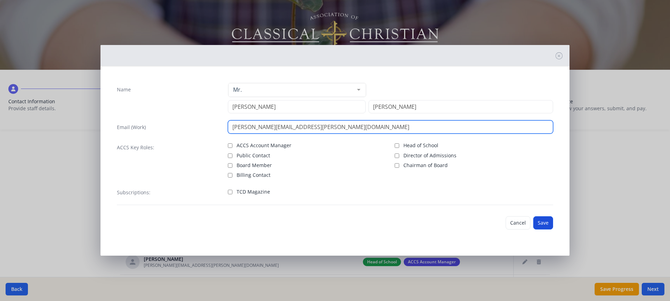
type input "[PERSON_NAME][EMAIL_ADDRESS][PERSON_NAME][DOMAIN_NAME]"
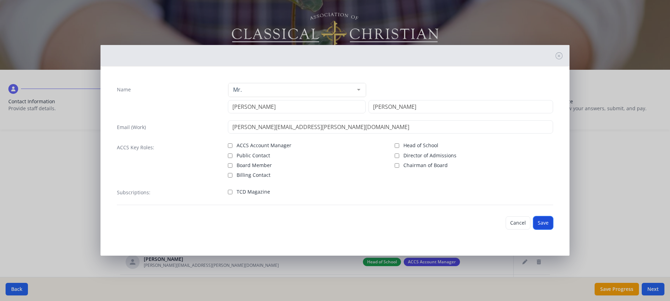
click at [544, 228] on button "Save" at bounding box center [543, 222] width 20 height 13
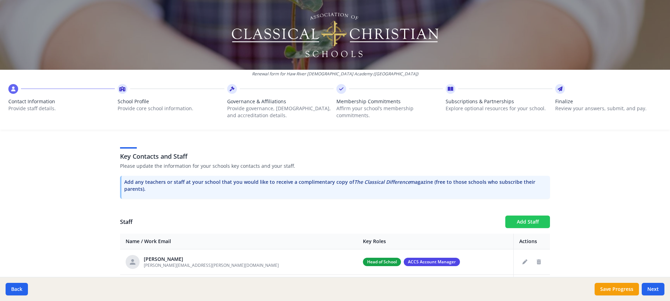
click at [518, 223] on button "Add Staff" at bounding box center [527, 222] width 45 height 13
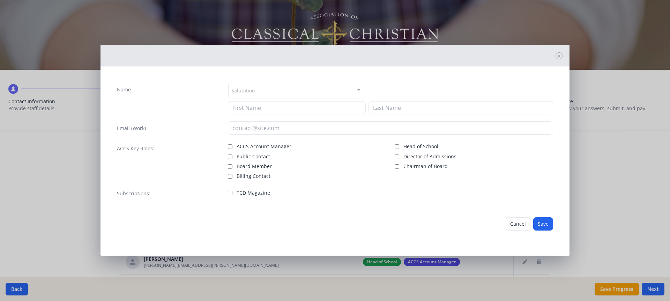
click at [258, 94] on div "Salutation" at bounding box center [297, 90] width 138 height 15
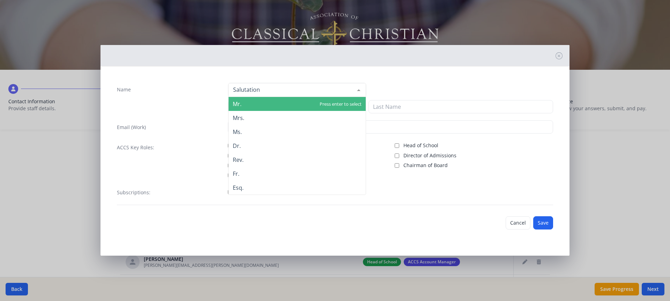
click at [259, 105] on span "Mr." at bounding box center [297, 104] width 137 height 14
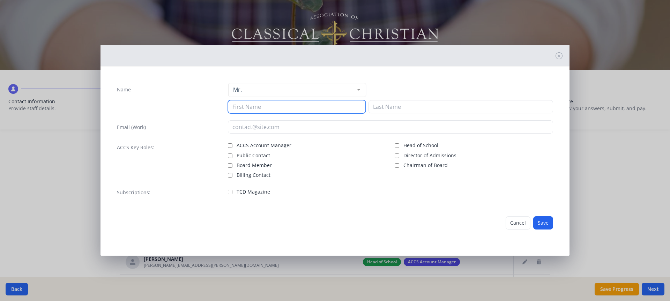
click at [256, 107] on input at bounding box center [297, 106] width 138 height 13
type input "[PERSON_NAME]"
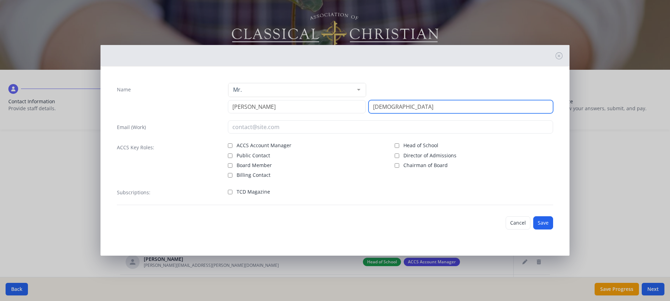
click at [396, 101] on input "[DEMOGRAPHIC_DATA]" at bounding box center [461, 106] width 185 height 13
type input "[PERSON_NAME]"
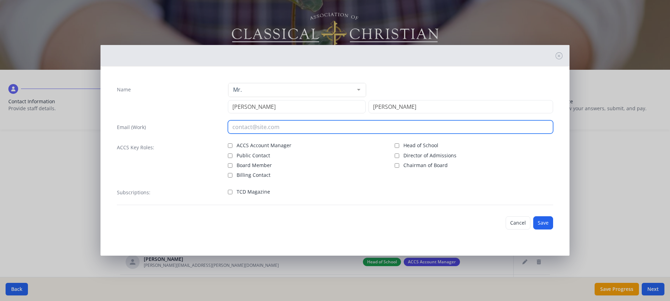
click at [358, 127] on input "email" at bounding box center [391, 126] width 326 height 13
type input "[PERSON_NAME][EMAIL_ADDRESS][PERSON_NAME][DOMAIN_NAME]"
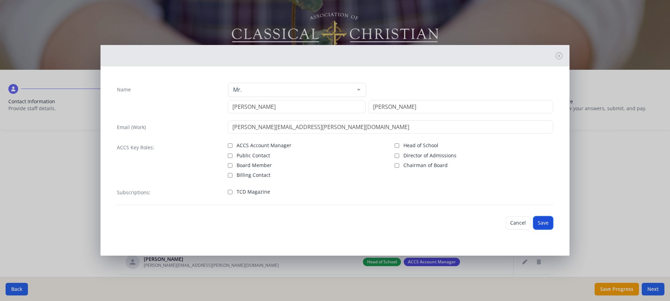
click at [548, 221] on button "Save" at bounding box center [543, 222] width 20 height 13
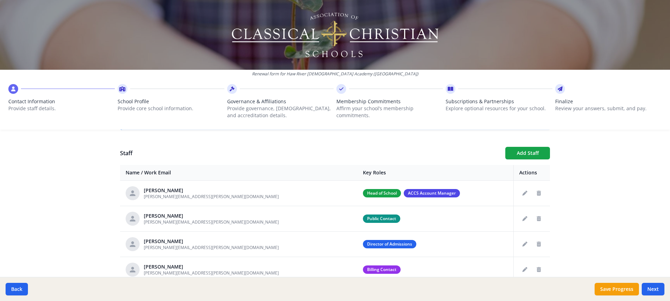
scroll to position [276, 0]
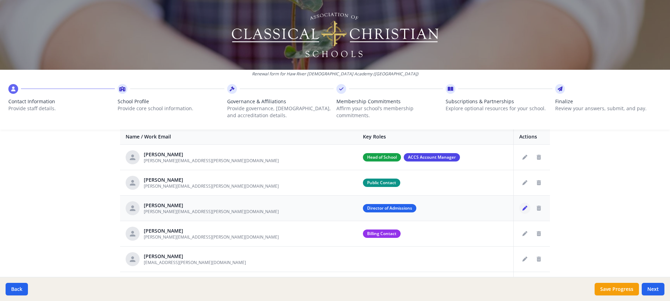
click at [523, 207] on icon "Edit staff" at bounding box center [525, 208] width 5 height 5
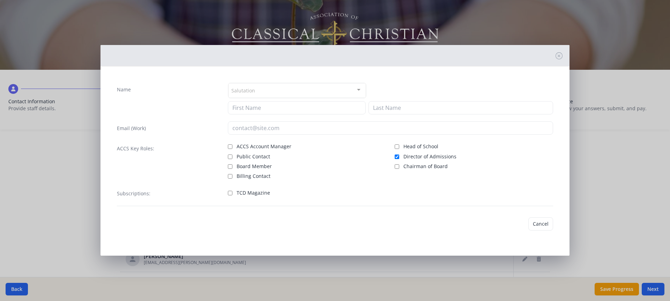
type input "[PERSON_NAME]"
type input "[PERSON_NAME][EMAIL_ADDRESS][PERSON_NAME][DOMAIN_NAME]"
checkbox input "true"
click at [304, 92] on div "Salutation" at bounding box center [297, 90] width 138 height 15
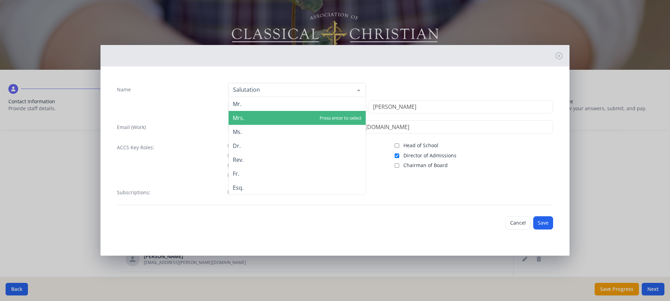
click at [296, 118] on span "Mrs." at bounding box center [297, 118] width 137 height 14
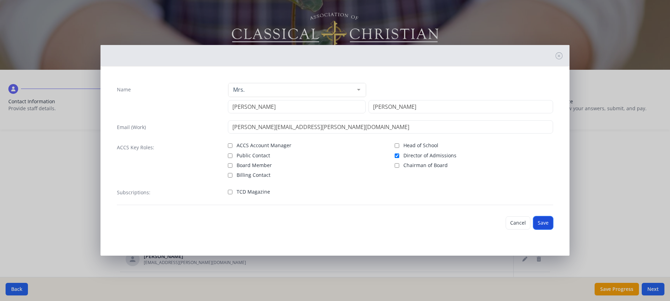
click at [544, 221] on button "Save" at bounding box center [543, 222] width 20 height 13
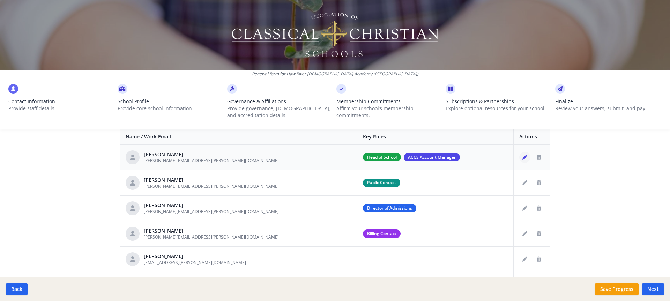
click at [523, 157] on icon "Edit staff" at bounding box center [525, 157] width 5 height 5
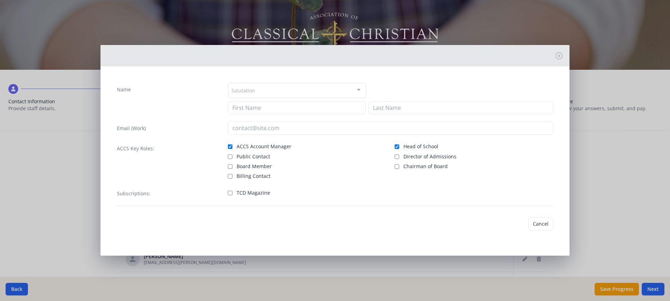
type input "[PERSON_NAME]"
type input "[PERSON_NAME][EMAIL_ADDRESS][PERSON_NAME][DOMAIN_NAME]"
checkbox input "true"
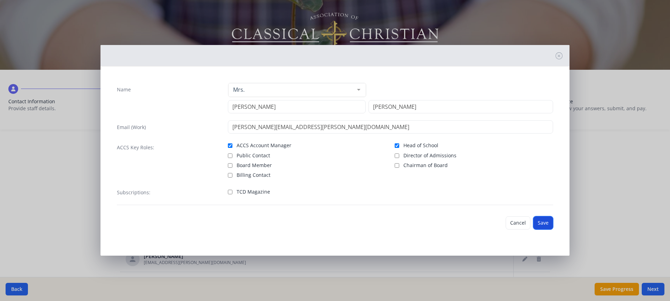
click at [541, 224] on button "Save" at bounding box center [543, 222] width 20 height 13
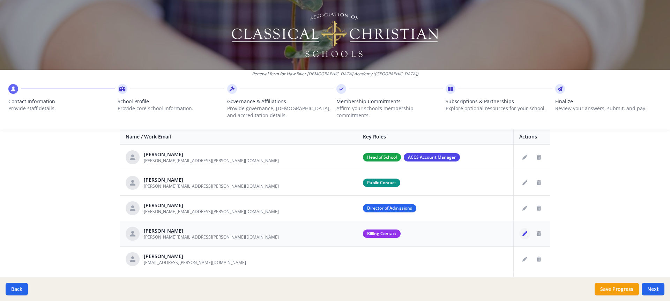
click at [523, 233] on icon "Edit staff" at bounding box center [525, 233] width 5 height 5
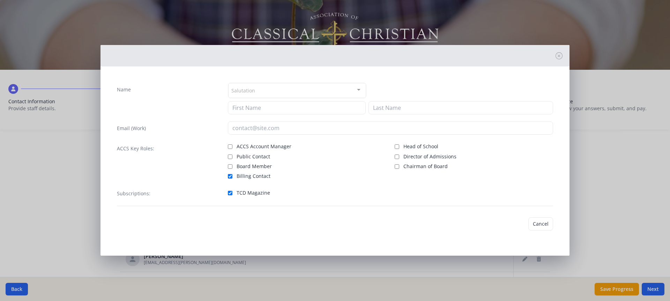
type input "[PERSON_NAME]"
type input "[PERSON_NAME][EMAIL_ADDRESS][PERSON_NAME][DOMAIN_NAME]"
checkbox input "true"
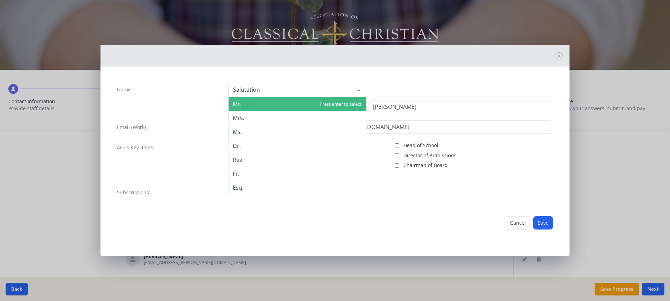
click at [361, 91] on div at bounding box center [359, 89] width 14 height 13
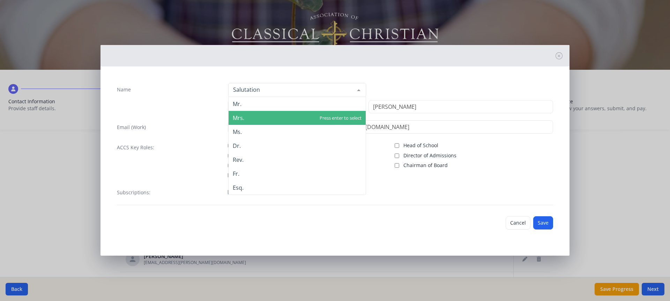
click at [348, 116] on span "Mrs." at bounding box center [297, 118] width 137 height 14
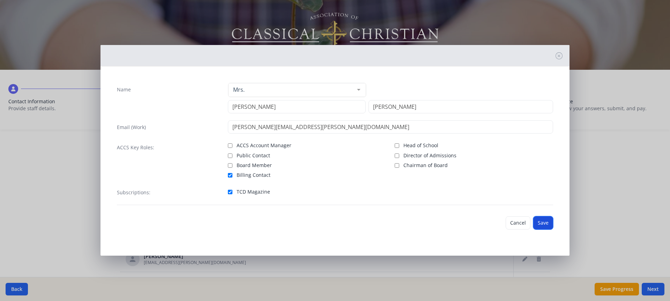
click at [546, 223] on button "Save" at bounding box center [543, 222] width 20 height 13
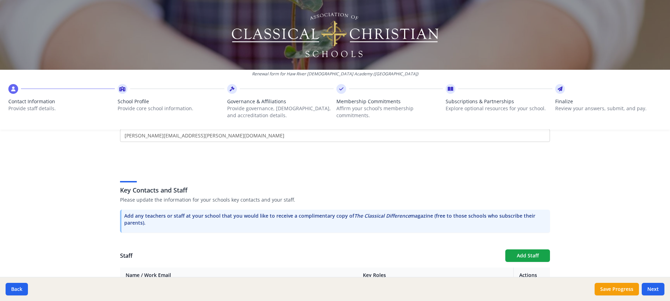
scroll to position [136, 0]
click at [533, 258] on button "Add Staff" at bounding box center [527, 257] width 45 height 13
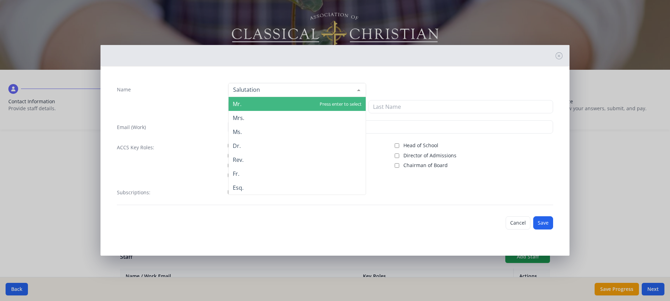
click at [329, 89] on div at bounding box center [297, 90] width 138 height 14
click at [324, 103] on span "Mr." at bounding box center [297, 104] width 137 height 14
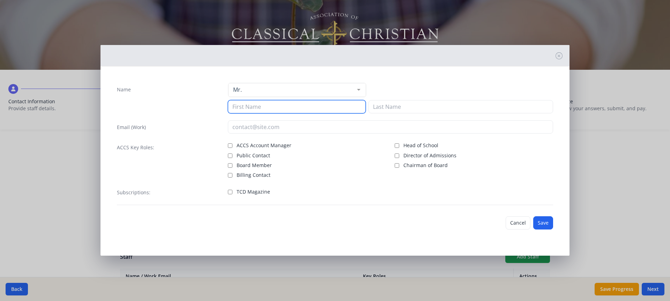
click at [317, 105] on input at bounding box center [297, 106] width 138 height 13
type input "[PERSON_NAME]"
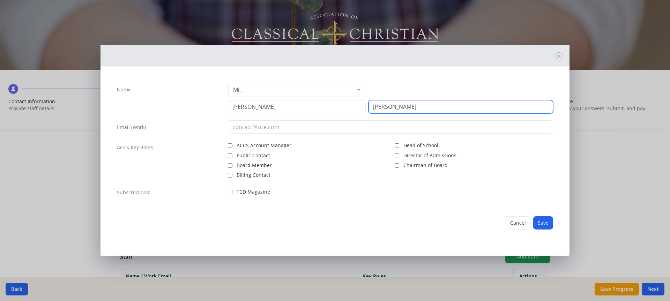
type input "[PERSON_NAME]"
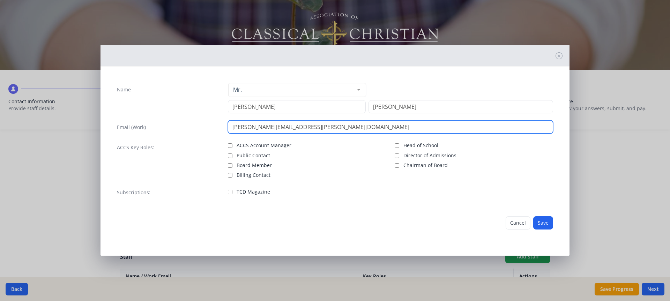
type input "[PERSON_NAME][EMAIL_ADDRESS][PERSON_NAME][DOMAIN_NAME]"
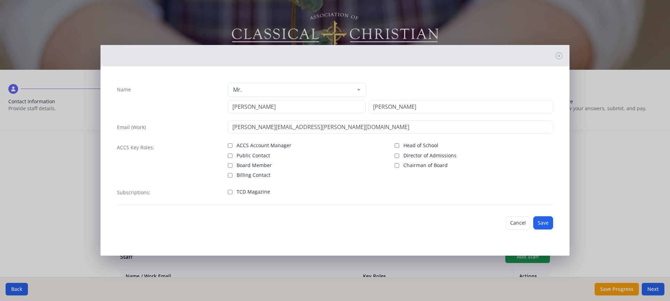
click at [269, 165] on span "Board Member" at bounding box center [254, 165] width 35 height 7
click at [232, 165] on input "Board Member" at bounding box center [230, 165] width 5 height 5
checkbox input "true"
click at [548, 219] on button "Save" at bounding box center [543, 222] width 20 height 13
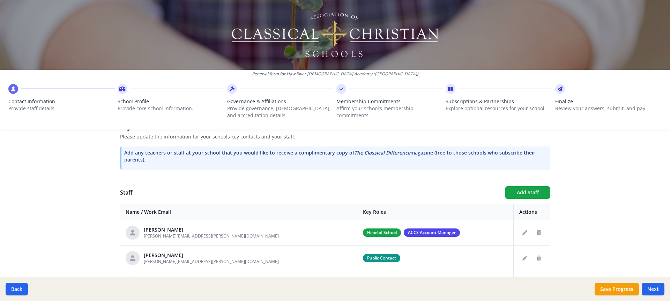
scroll to position [206, 0]
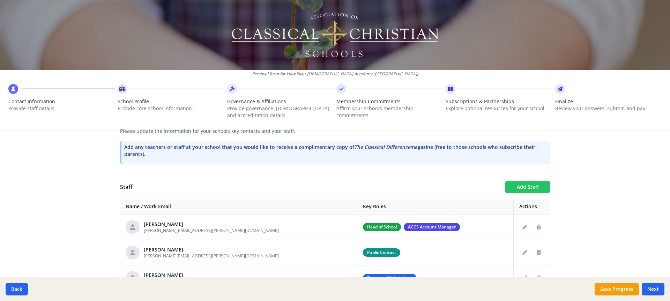
click at [527, 186] on button "Add Staff" at bounding box center [527, 187] width 45 height 13
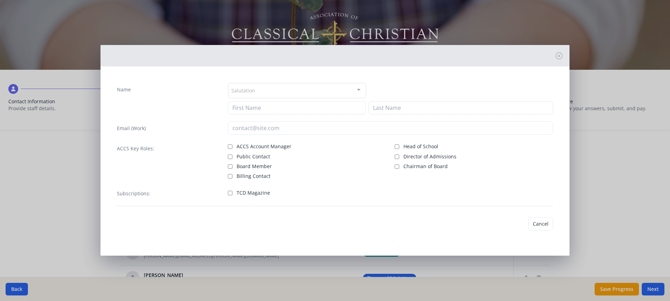
checkbox input "false"
click at [517, 221] on button "Cancel" at bounding box center [518, 223] width 25 height 13
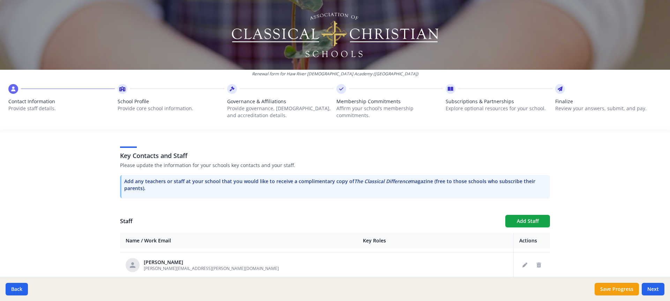
scroll to position [175, 0]
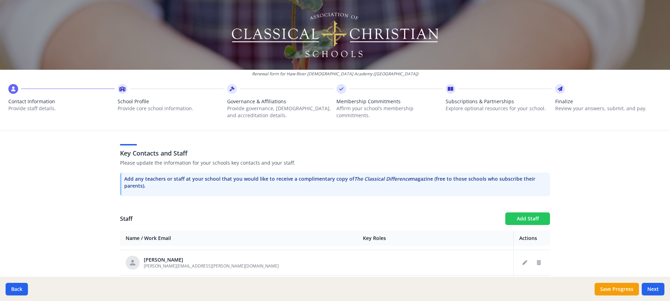
click at [530, 216] on button "Add Staff" at bounding box center [527, 219] width 45 height 13
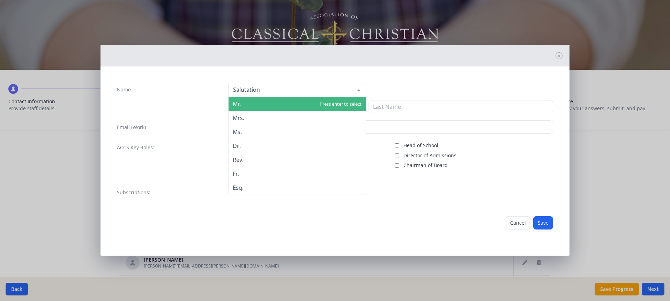
click at [313, 93] on div at bounding box center [297, 90] width 138 height 14
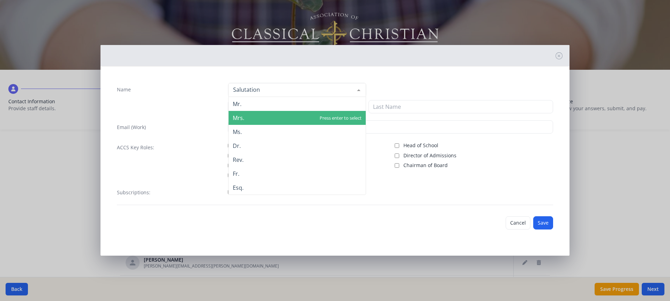
click at [303, 116] on span "Mrs." at bounding box center [297, 118] width 137 height 14
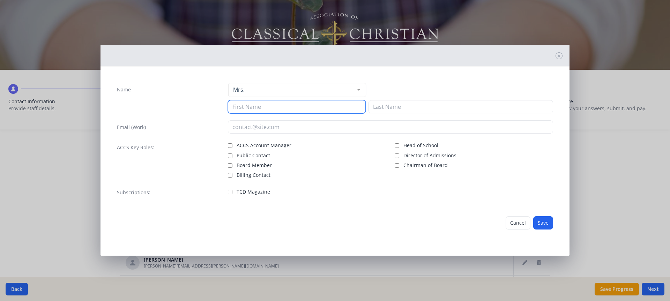
click at [299, 110] on input at bounding box center [297, 106] width 138 height 13
type input "l"
type input "[PERSON_NAME]"
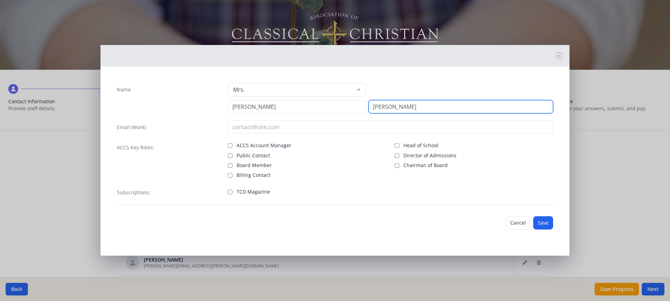
type input "[PERSON_NAME]"
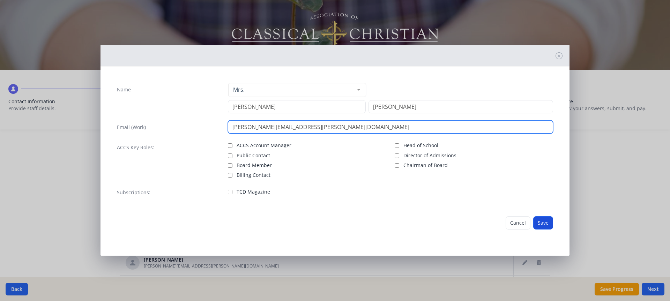
type input "[PERSON_NAME][EMAIL_ADDRESS][PERSON_NAME][DOMAIN_NAME]"
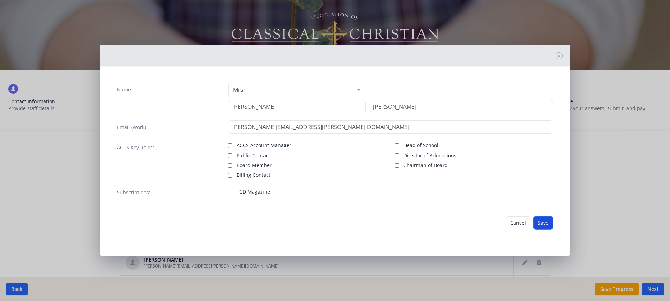
click at [539, 223] on button "Save" at bounding box center [543, 222] width 20 height 13
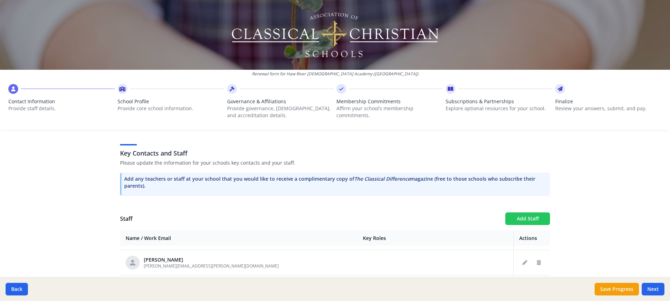
click at [516, 217] on button "Add Staff" at bounding box center [527, 219] width 45 height 13
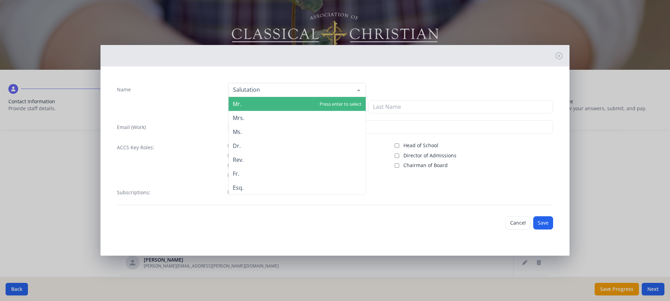
click at [352, 94] on div at bounding box center [359, 89] width 14 height 13
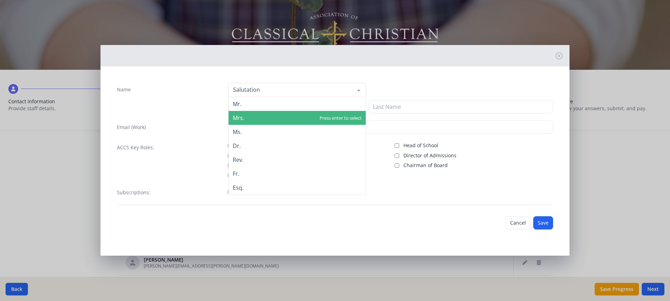
click at [342, 115] on span "Mrs." at bounding box center [297, 118] width 137 height 14
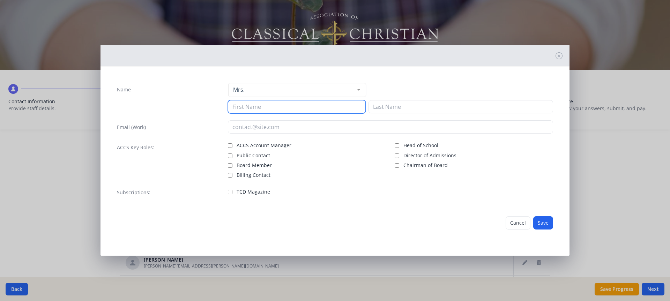
click at [307, 108] on input at bounding box center [297, 106] width 138 height 13
type input "[PERSON_NAME]"
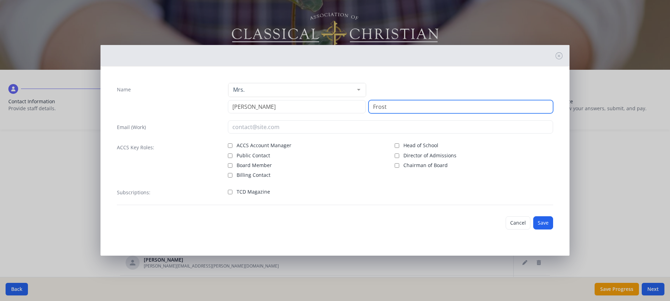
type input "Frost"
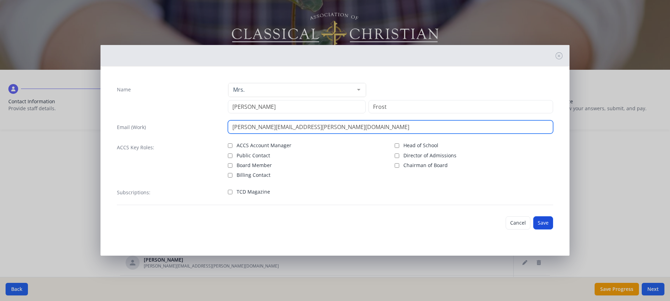
type input "[PERSON_NAME][EMAIL_ADDRESS][PERSON_NAME][DOMAIN_NAME]"
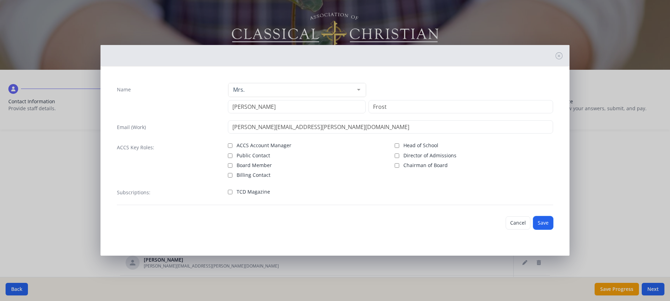
drag, startPoint x: 546, startPoint y: 225, endPoint x: 530, endPoint y: 211, distance: 21.0
click at [546, 223] on button "Save" at bounding box center [543, 222] width 20 height 13
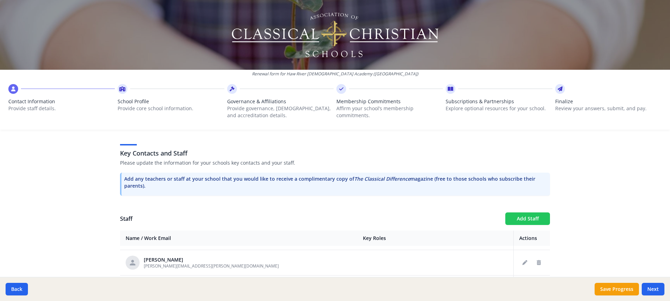
click at [526, 218] on button "Add Staff" at bounding box center [527, 219] width 45 height 13
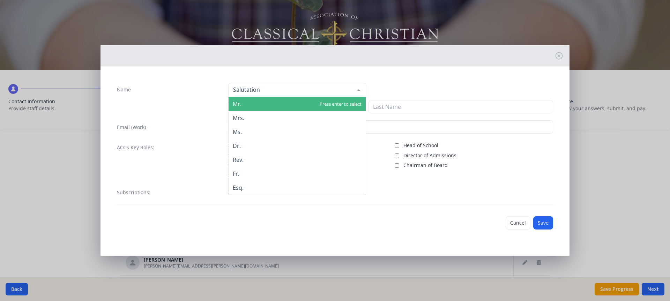
click at [272, 90] on div at bounding box center [297, 90] width 138 height 14
click at [274, 103] on span "Mr." at bounding box center [297, 104] width 137 height 14
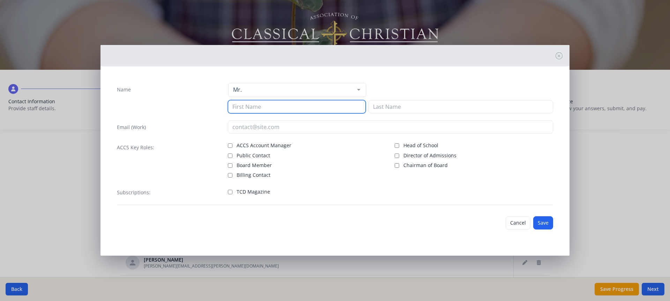
click at [268, 106] on input at bounding box center [297, 106] width 138 height 13
type input "Rik"
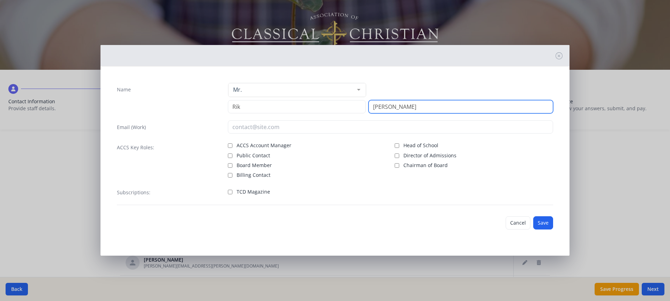
type input "[PERSON_NAME]"
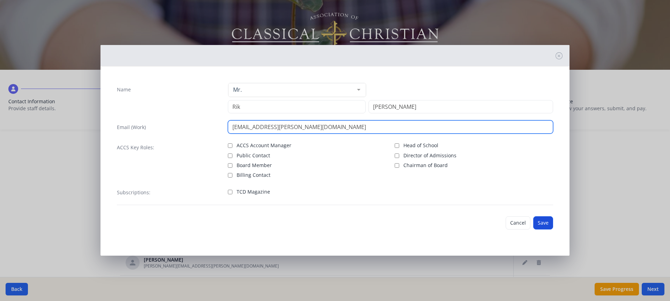
type input "[EMAIL_ADDRESS][PERSON_NAME][DOMAIN_NAME]"
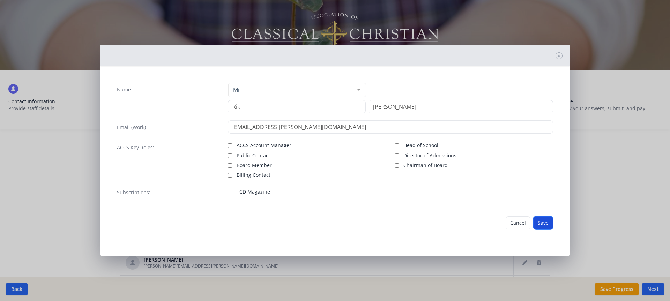
click at [541, 222] on button "Save" at bounding box center [543, 222] width 20 height 13
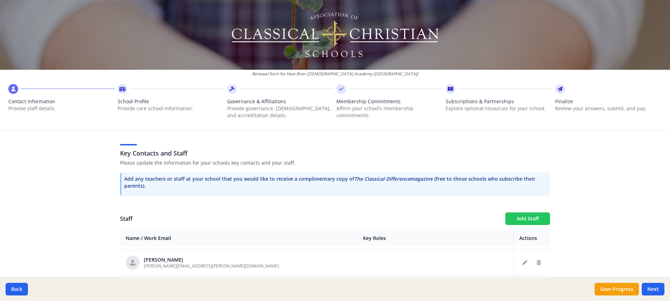
click at [540, 221] on button "Add Staff" at bounding box center [527, 219] width 45 height 13
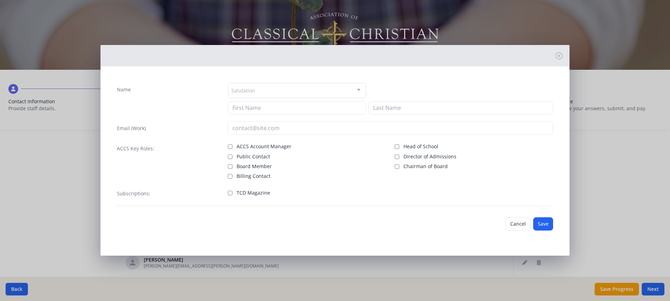
click at [358, 92] on div at bounding box center [359, 89] width 14 height 13
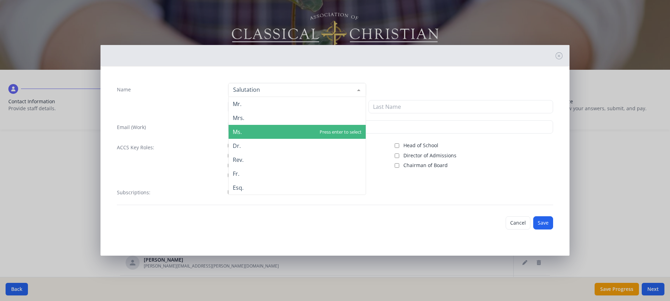
click at [347, 127] on span "Ms." at bounding box center [297, 132] width 137 height 14
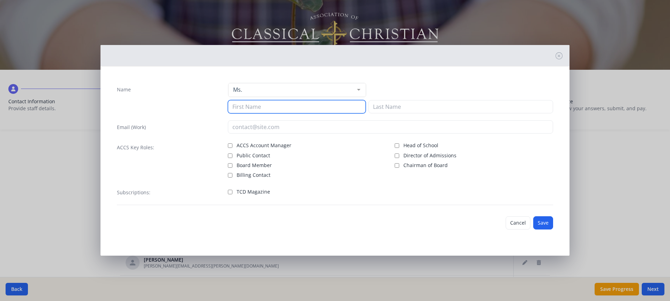
click at [321, 104] on input at bounding box center [297, 106] width 138 height 13
type input "[PERSON_NAME]"
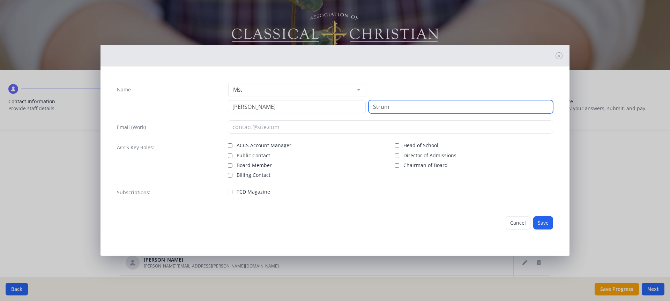
type input "Strum"
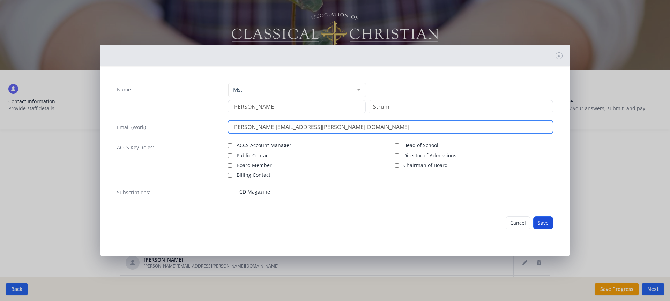
type input "[PERSON_NAME][EMAIL_ADDRESS][PERSON_NAME][DOMAIN_NAME]"
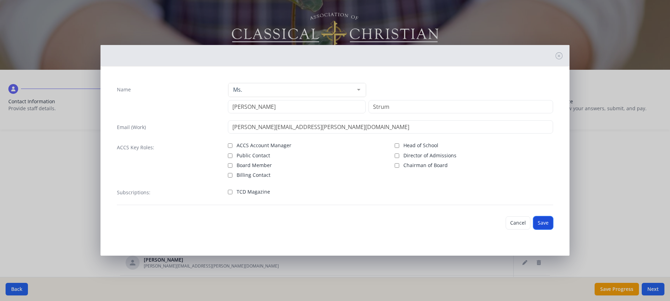
click at [546, 225] on button "Save" at bounding box center [543, 222] width 20 height 13
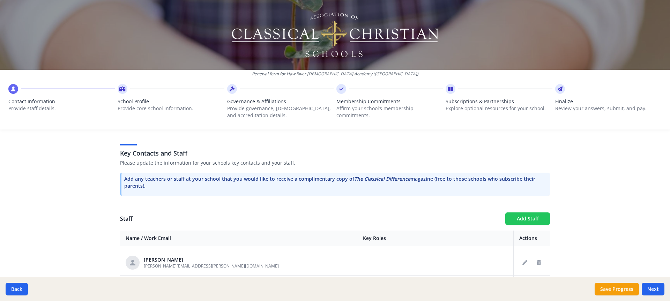
click at [521, 221] on button "Add Staff" at bounding box center [527, 219] width 45 height 13
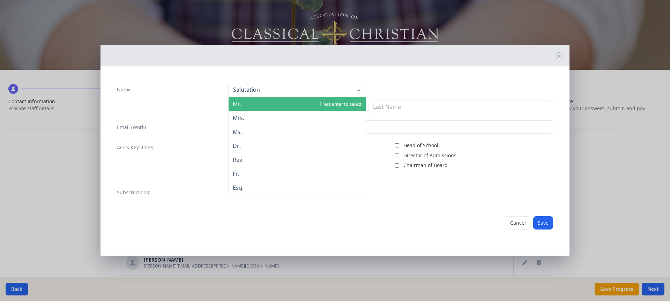
click at [295, 92] on div at bounding box center [297, 90] width 138 height 14
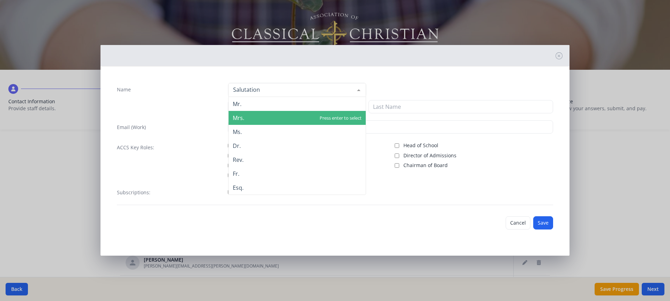
click at [289, 117] on span "Mrs." at bounding box center [297, 118] width 137 height 14
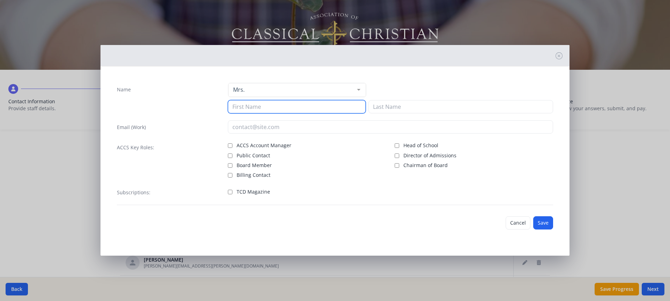
click at [286, 109] on input at bounding box center [297, 106] width 138 height 13
type input "[PERSON_NAME]"
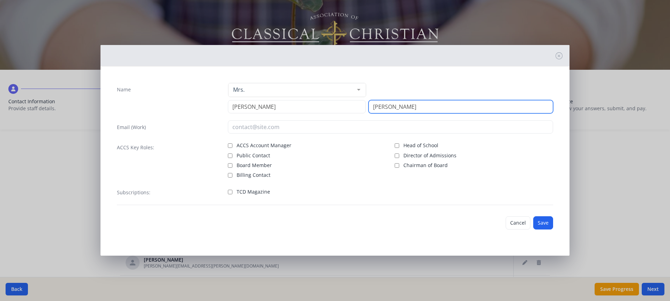
type input "[PERSON_NAME]"
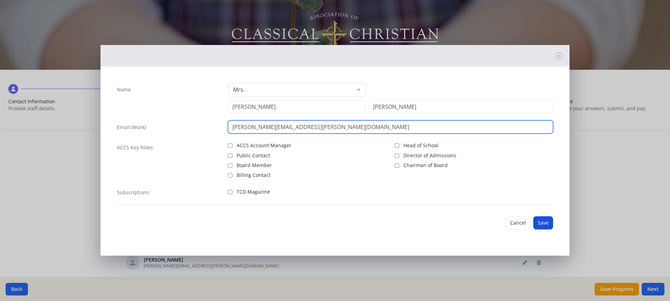
type input "[PERSON_NAME][EMAIL_ADDRESS][PERSON_NAME][DOMAIN_NAME]"
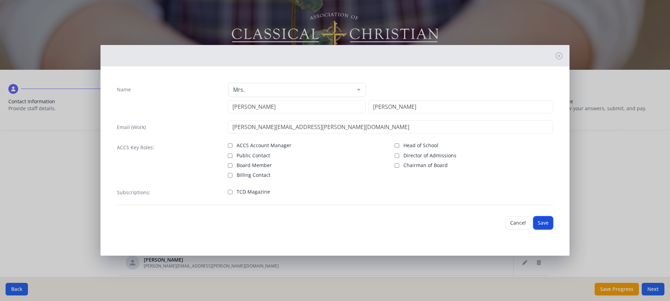
click at [542, 220] on button "Save" at bounding box center [543, 222] width 20 height 13
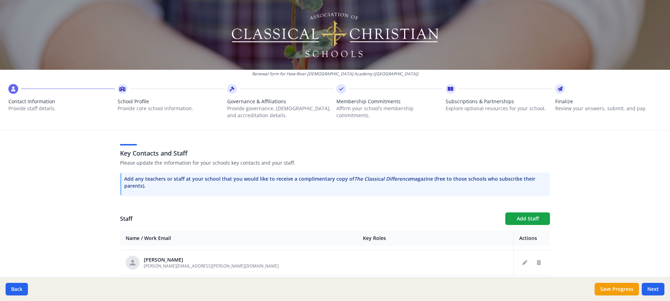
scroll to position [225, 0]
click at [514, 218] on button "Add Staff" at bounding box center [527, 219] width 45 height 13
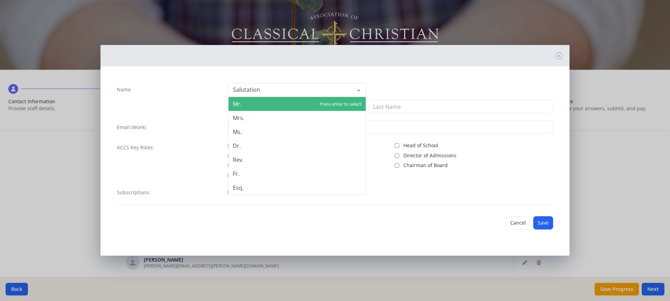
click at [358, 89] on div at bounding box center [359, 89] width 14 height 13
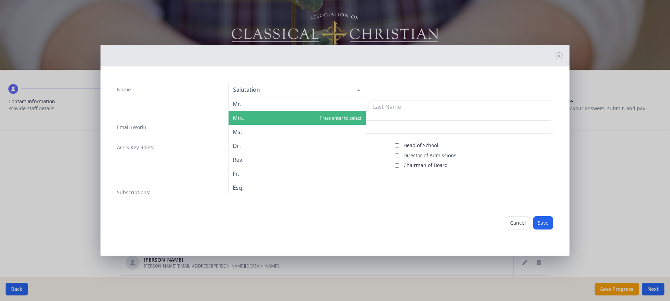
drag, startPoint x: 350, startPoint y: 118, endPoint x: 347, endPoint y: 117, distance: 3.9
click at [350, 118] on span "Mrs." at bounding box center [297, 118] width 137 height 14
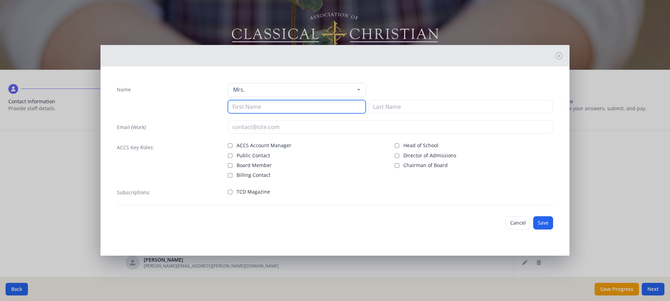
click at [328, 108] on input at bounding box center [297, 106] width 138 height 13
type input "Crystal"
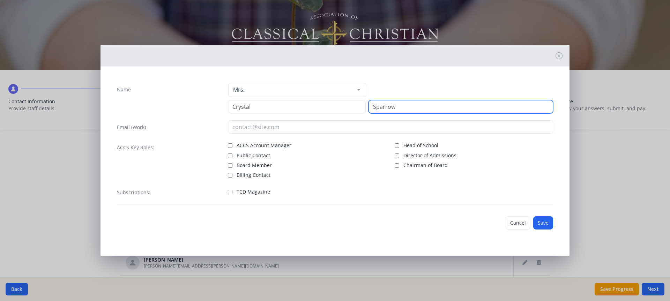
type input "Sparrow"
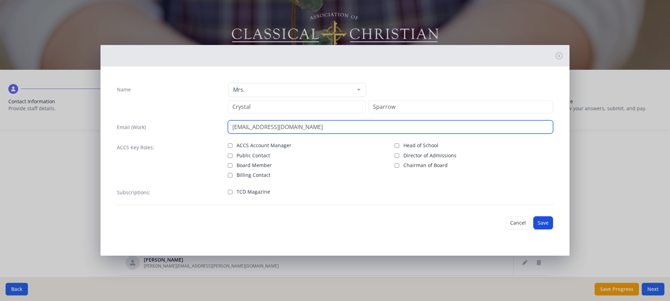
type input "[EMAIL_ADDRESS][DOMAIN_NAME]"
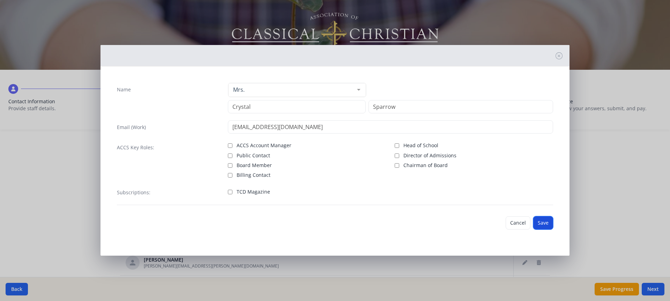
click at [539, 222] on button "Save" at bounding box center [543, 222] width 20 height 13
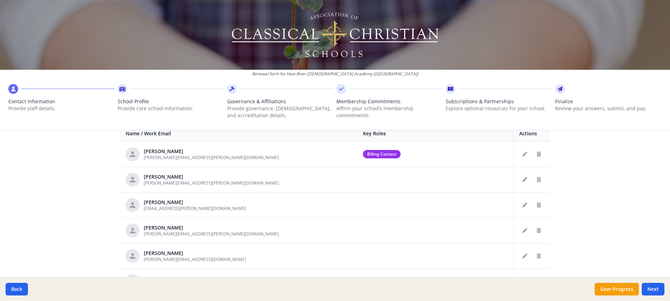
scroll to position [105, 0]
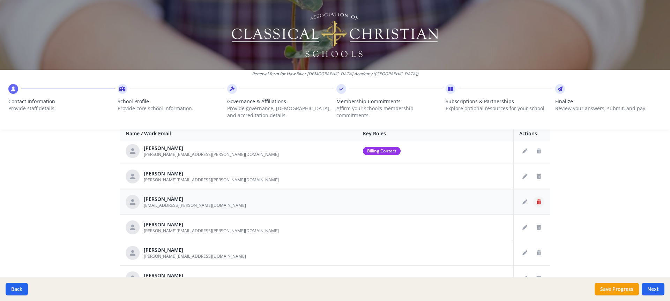
click at [537, 202] on icon "Delete staff" at bounding box center [539, 202] width 4 height 5
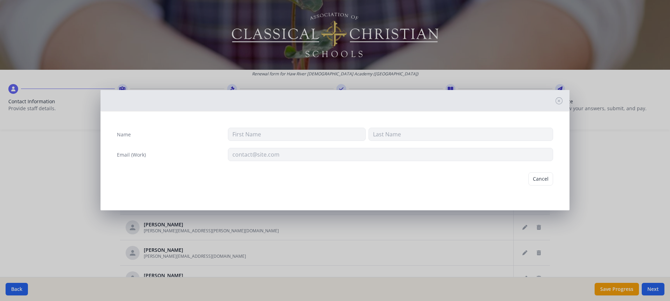
type input "[PERSON_NAME]"
type input "[EMAIL_ADDRESS][PERSON_NAME][DOMAIN_NAME]"
click at [541, 181] on button "Delete" at bounding box center [541, 178] width 24 height 13
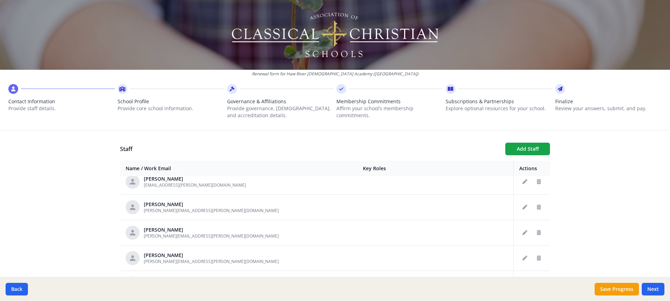
scroll to position [209, 0]
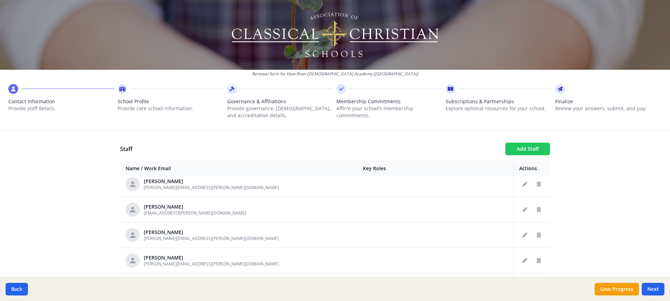
click at [517, 146] on button "Add Staff" at bounding box center [527, 149] width 45 height 13
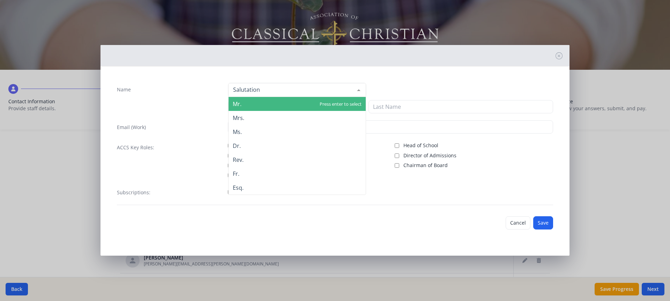
click at [354, 89] on div at bounding box center [359, 89] width 14 height 13
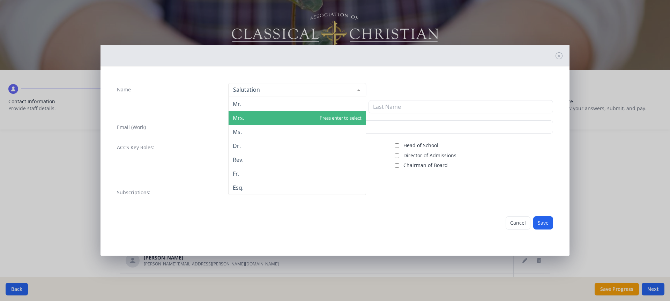
click at [346, 114] on span "Mrs." at bounding box center [297, 118] width 137 height 14
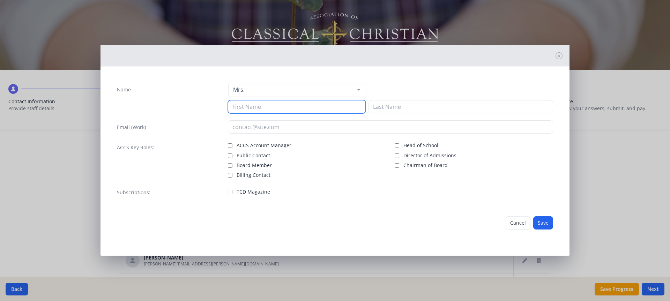
click at [326, 110] on input at bounding box center [297, 106] width 138 height 13
type input "[PERSON_NAME]"
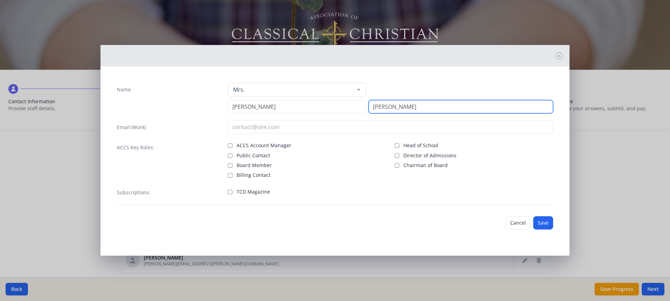
type input "[PERSON_NAME]"
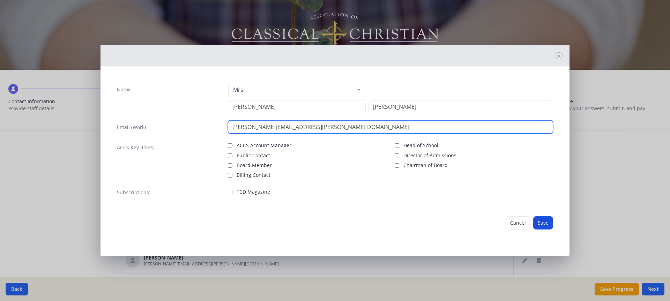
type input "[PERSON_NAME][EMAIL_ADDRESS][PERSON_NAME][DOMAIN_NAME]"
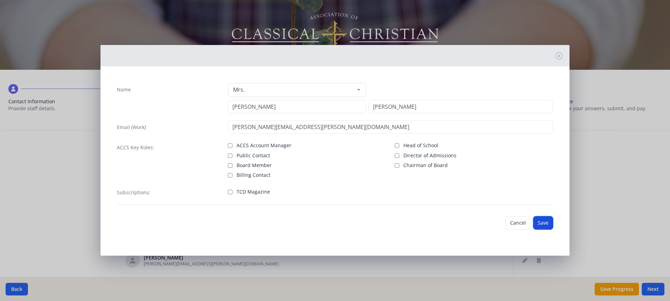
click at [546, 220] on button "Save" at bounding box center [543, 222] width 20 height 13
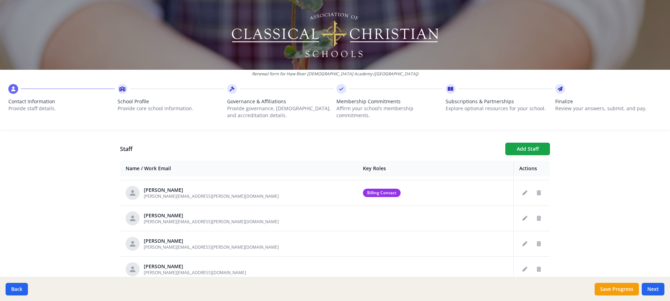
scroll to position [100, 0]
click at [528, 151] on button "Add Staff" at bounding box center [527, 149] width 45 height 13
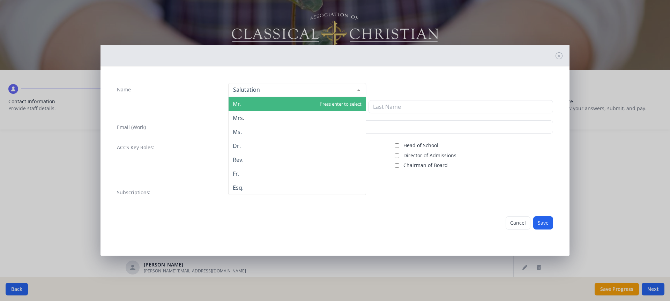
click at [275, 90] on div at bounding box center [297, 90] width 138 height 14
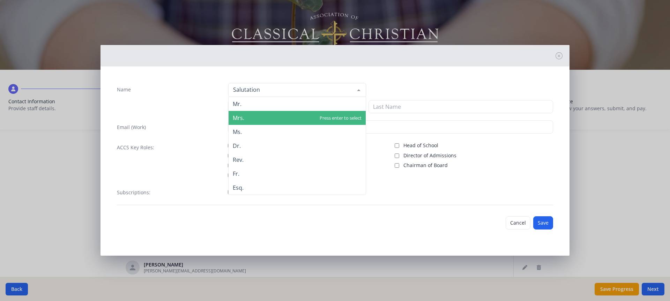
click at [263, 117] on span "Mrs." at bounding box center [297, 118] width 137 height 14
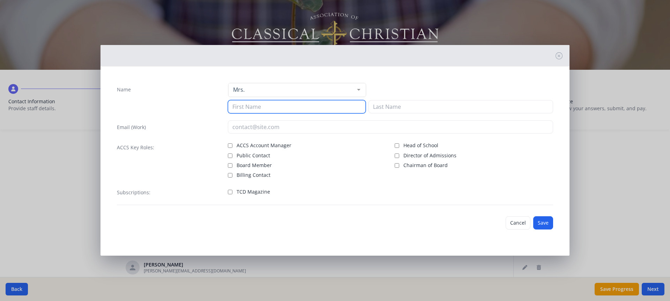
click at [257, 106] on input at bounding box center [297, 106] width 138 height 13
type input "Katy"
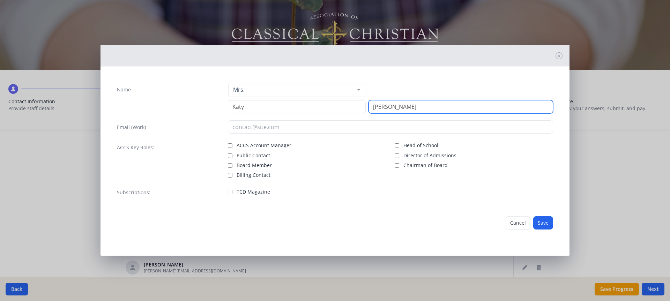
type input "[PERSON_NAME]"
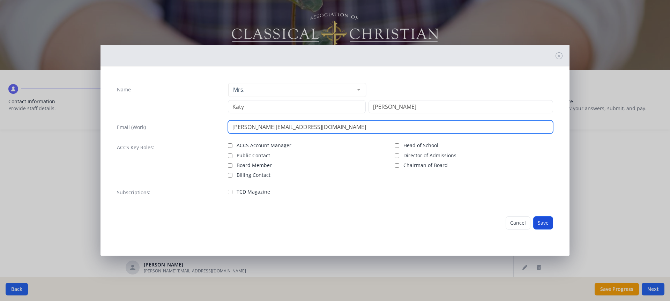
type input "[PERSON_NAME][EMAIL_ADDRESS][DOMAIN_NAME]"
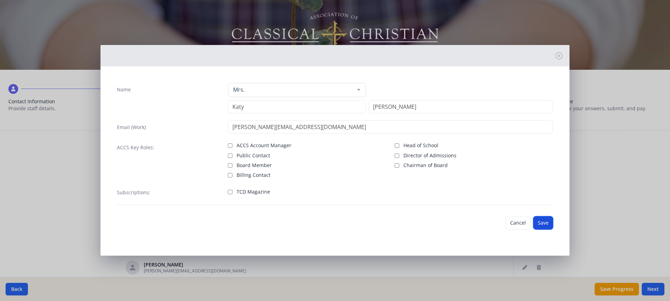
click at [548, 220] on button "Save" at bounding box center [543, 222] width 20 height 13
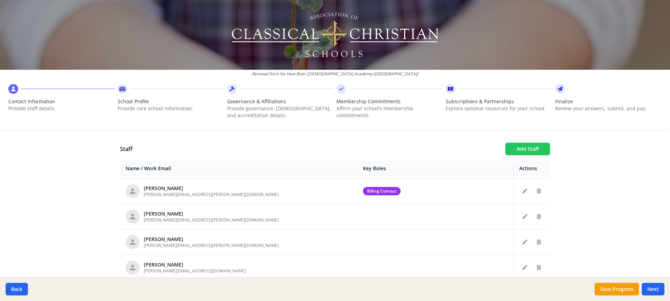
click at [533, 145] on button "Add Staff" at bounding box center [527, 149] width 45 height 13
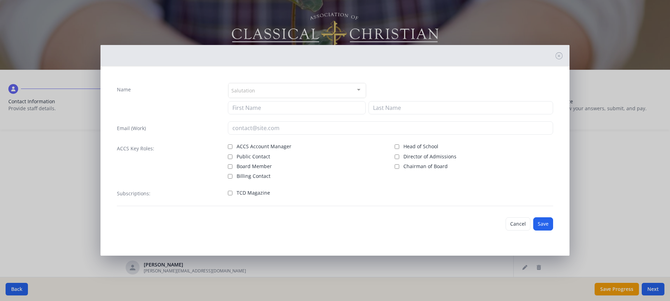
click at [327, 92] on div "Salutation" at bounding box center [297, 90] width 138 height 15
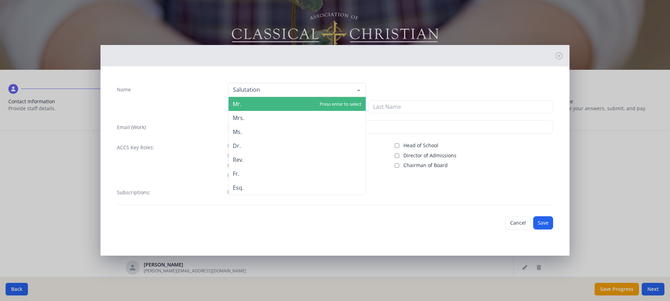
click at [314, 104] on span "Mr." at bounding box center [297, 104] width 137 height 14
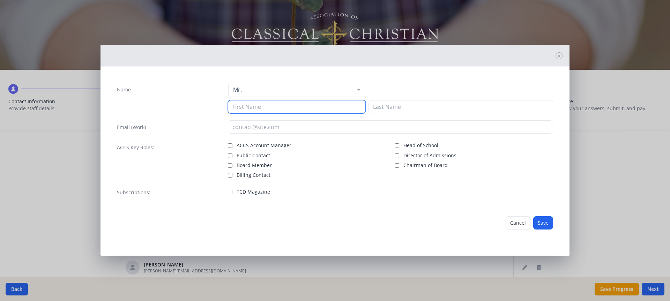
click at [312, 106] on input at bounding box center [297, 106] width 138 height 13
type input "[PERSON_NAME]"
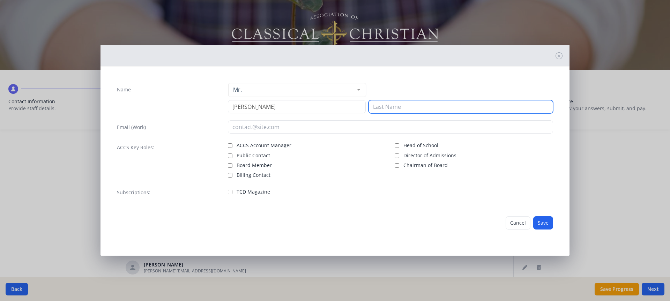
type input "J"
type input "[PERSON_NAME]"
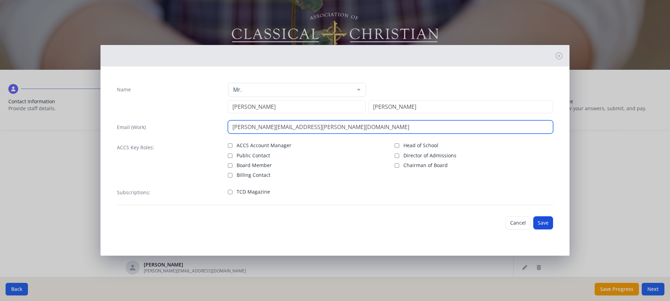
type input "[PERSON_NAME][EMAIL_ADDRESS][PERSON_NAME][DOMAIN_NAME]"
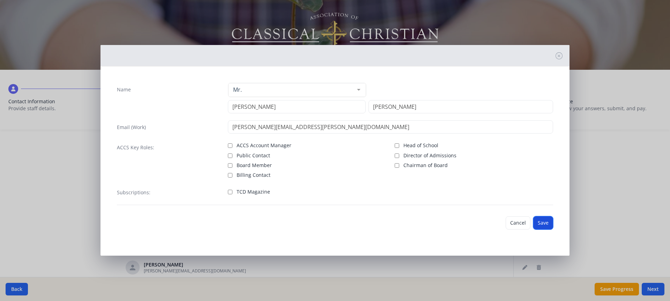
click at [541, 224] on button "Save" at bounding box center [543, 222] width 20 height 13
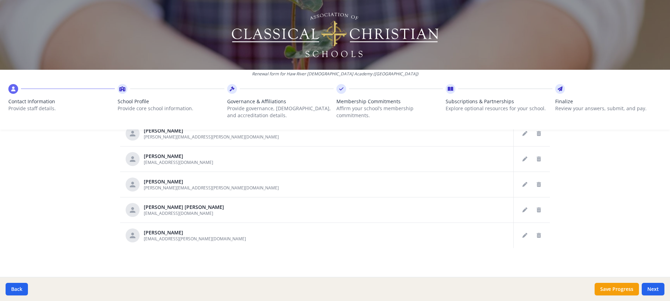
scroll to position [381, 0]
click at [652, 290] on button "Next" at bounding box center [653, 289] width 23 height 13
type input "[PHONE_NUMBER]"
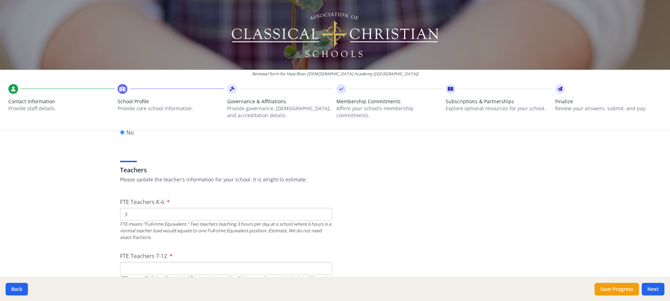
click at [323, 214] on input "3" at bounding box center [226, 214] width 212 height 13
click at [323, 214] on input "5" at bounding box center [226, 214] width 212 height 13
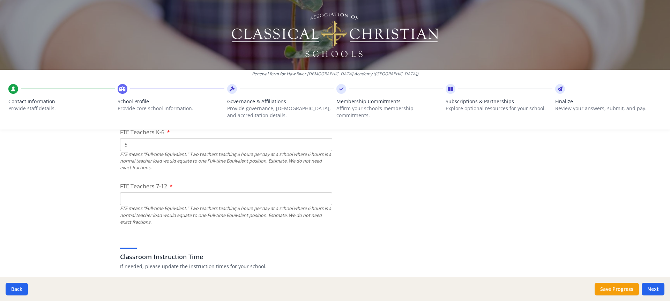
scroll to position [416, 0]
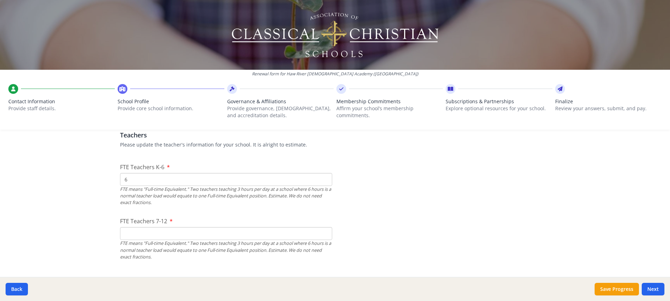
click at [323, 179] on input "6" at bounding box center [226, 179] width 212 height 13
click at [323, 179] on input "8" at bounding box center [226, 179] width 212 height 13
click at [323, 179] on input "9" at bounding box center [226, 179] width 212 height 13
type input "10"
click at [323, 179] on input "10" at bounding box center [226, 179] width 212 height 13
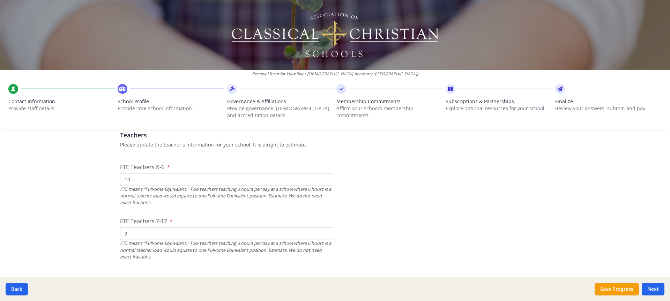
type input "2"
click at [321, 230] on input "2" at bounding box center [226, 233] width 212 height 13
click at [129, 179] on input "10" at bounding box center [226, 179] width 212 height 13
type input "12"
click at [128, 232] on input "2" at bounding box center [226, 233] width 212 height 13
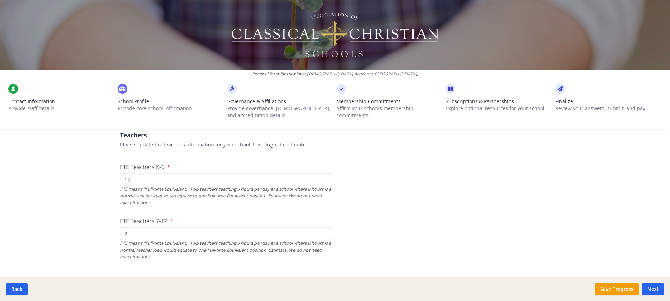
click at [128, 232] on input "2" at bounding box center [226, 233] width 212 height 13
click at [323, 231] on input "3" at bounding box center [226, 233] width 212 height 13
click at [323, 231] on input "4" at bounding box center [226, 233] width 212 height 13
click at [323, 231] on input "5" at bounding box center [226, 233] width 212 height 13
click at [323, 231] on input "6" at bounding box center [226, 233] width 212 height 13
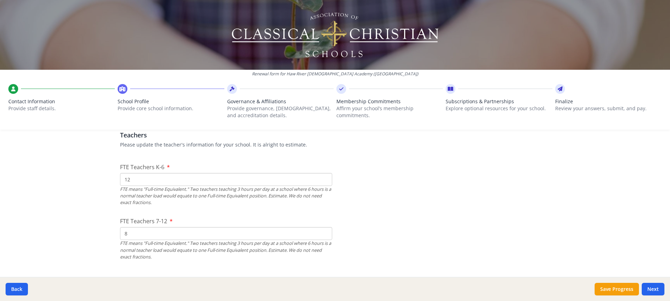
type input "8"
click at [323, 231] on input "8" at bounding box center [226, 233] width 212 height 13
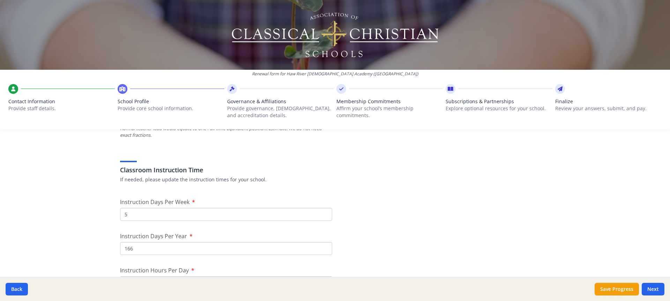
scroll to position [555, 0]
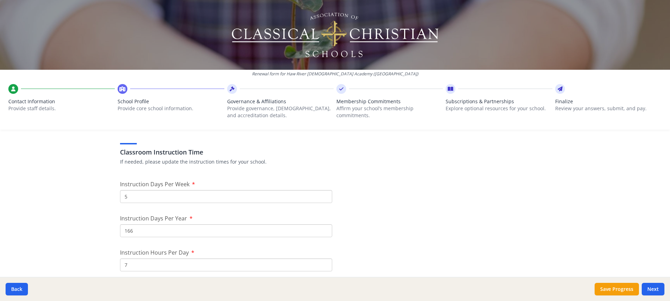
click at [256, 199] on input "5" at bounding box center [226, 196] width 212 height 13
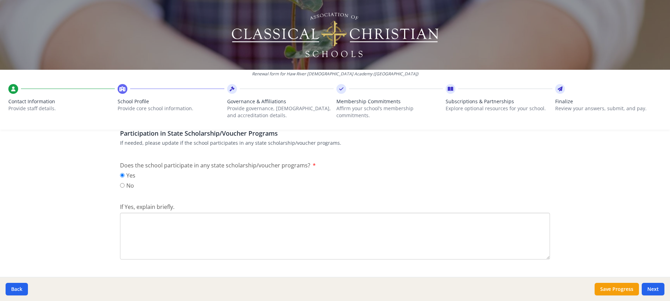
scroll to position [939, 0]
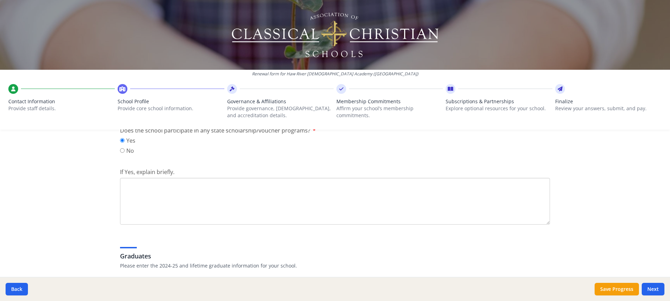
click at [239, 195] on textarea "If Yes, explain briefly." at bounding box center [335, 201] width 430 height 47
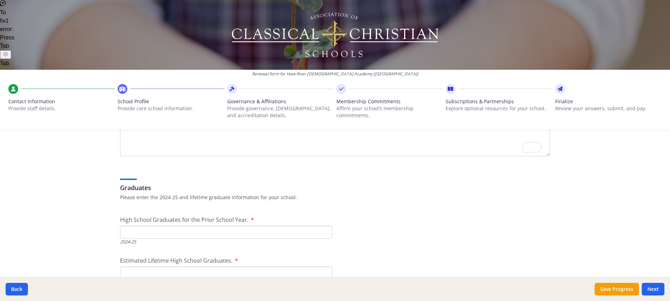
scroll to position [0, 0]
type textarea "We receive the NC Opportunity Scholarship which follows the student."
click at [323, 229] on input "1" at bounding box center [226, 230] width 212 height 13
click at [323, 229] on input "2" at bounding box center [226, 230] width 212 height 13
click at [323, 229] on input "3" at bounding box center [226, 230] width 212 height 13
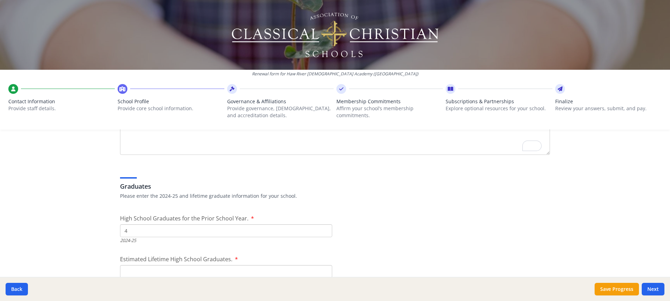
click at [323, 229] on input "4" at bounding box center [226, 230] width 212 height 13
click at [323, 229] on input "5" at bounding box center [226, 230] width 212 height 13
click at [323, 229] on input "6" at bounding box center [226, 230] width 212 height 13
click at [323, 229] on input "7" at bounding box center [226, 230] width 212 height 13
click at [324, 228] on input "4" at bounding box center [226, 230] width 212 height 13
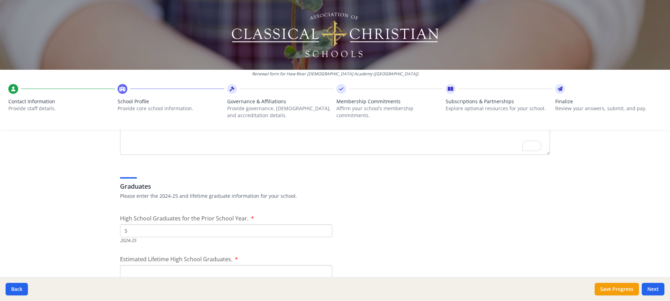
click at [324, 228] on input "5" at bounding box center [226, 230] width 212 height 13
click at [324, 228] on input "6" at bounding box center [226, 230] width 212 height 13
type input "7"
click at [324, 228] on input "7" at bounding box center [226, 230] width 212 height 13
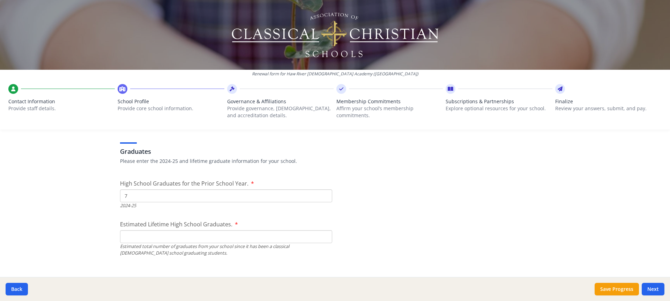
scroll to position [1061, 0]
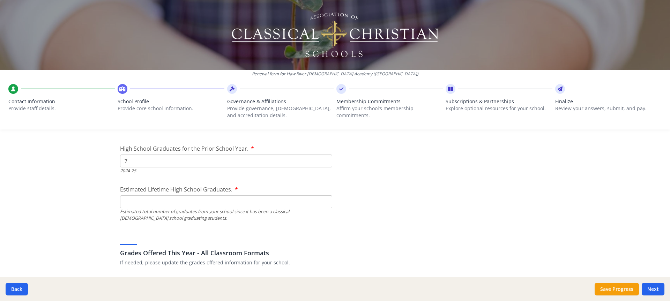
click at [215, 205] on input "Estimated Lifetime High School Graduates." at bounding box center [226, 201] width 212 height 13
type input "20"
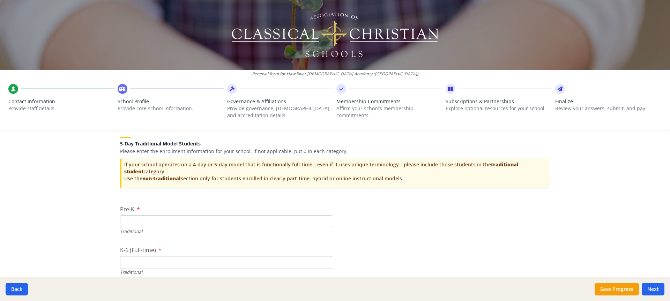
click at [222, 221] on input "Pre-K" at bounding box center [226, 221] width 212 height 13
type input "7"
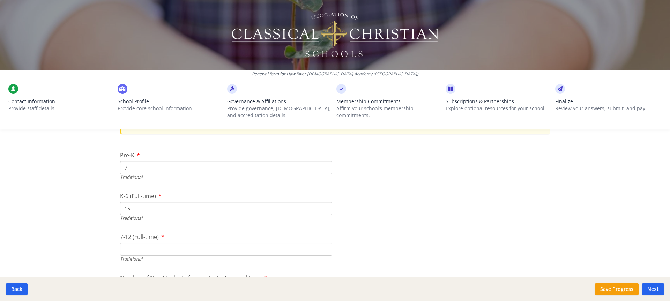
drag, startPoint x: 141, startPoint y: 207, endPoint x: 114, endPoint y: 205, distance: 27.0
click at [130, 211] on input "15" at bounding box center [226, 208] width 212 height 13
type input "1"
type input "120"
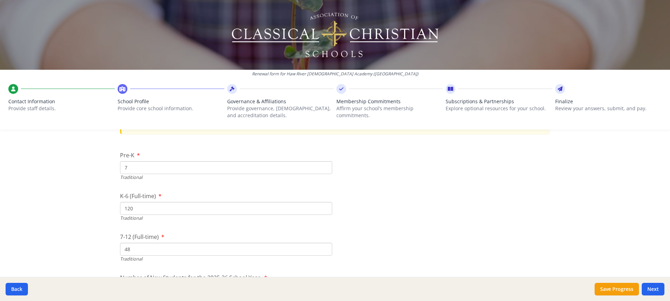
type input "48"
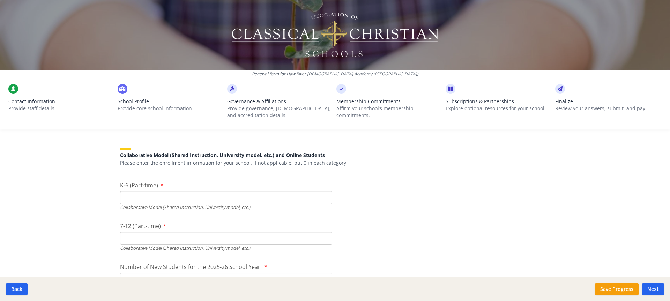
scroll to position [1711, 0]
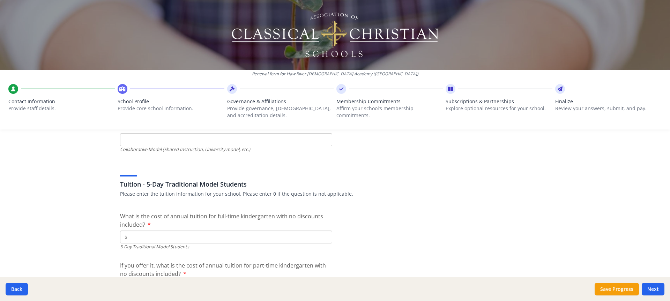
type input "36"
click at [139, 237] on input "$" at bounding box center [226, 237] width 212 height 13
type input "$8 290"
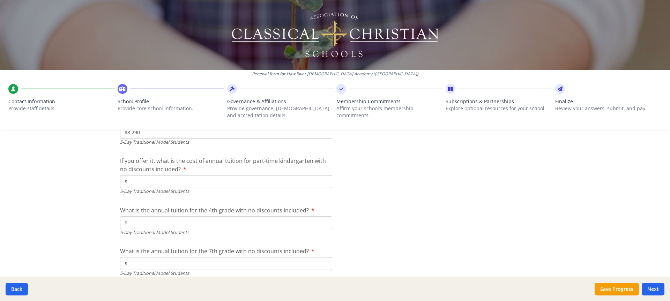
click at [158, 225] on input "$" at bounding box center [226, 222] width 212 height 13
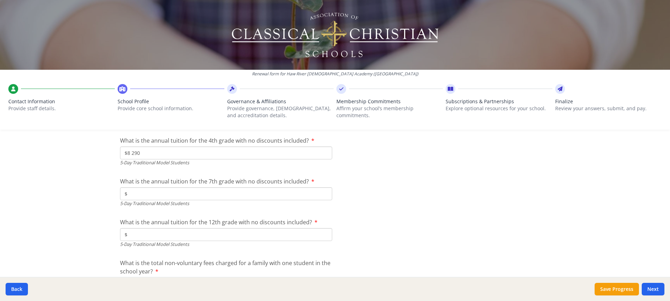
type input "$8 290"
click at [151, 194] on input "$" at bounding box center [226, 193] width 212 height 13
type input "$9 036"
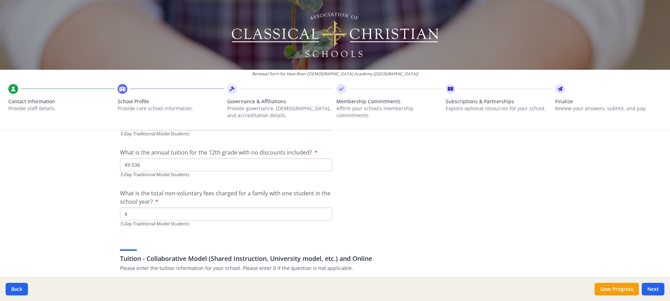
type input "$9 036"
click at [200, 214] on input "$" at bounding box center [226, 214] width 212 height 13
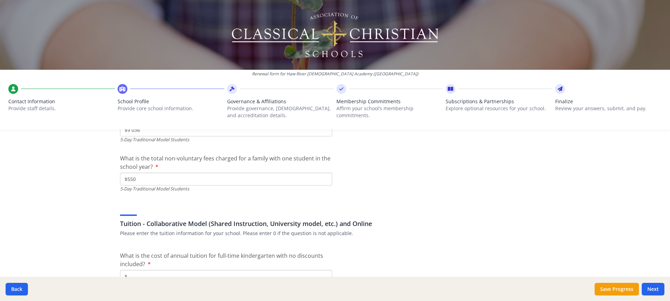
click at [200, 212] on div "Tuition - Collaborative Model (Shared Instruction, University model, etc.) and …" at bounding box center [335, 220] width 430 height 34
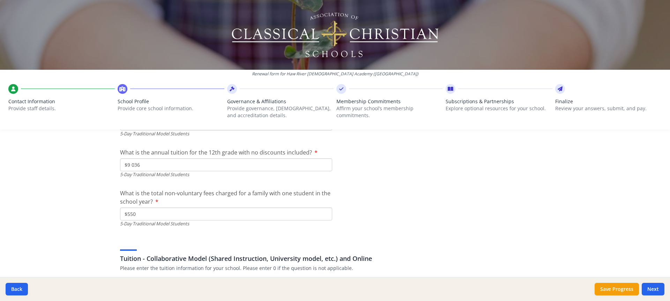
click at [125, 215] on input "$550" at bounding box center [226, 214] width 212 height 13
drag, startPoint x: 133, startPoint y: 215, endPoint x: 116, endPoint y: 215, distance: 16.8
type input "$550"
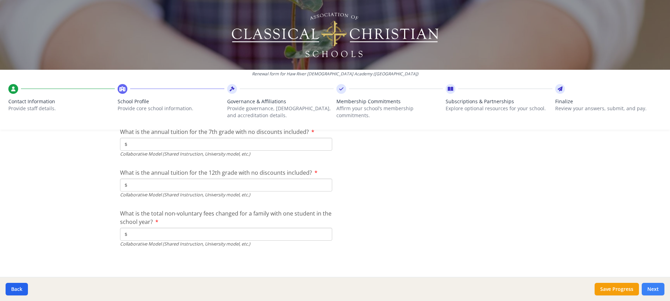
click at [651, 286] on button "Next" at bounding box center [653, 289] width 23 height 13
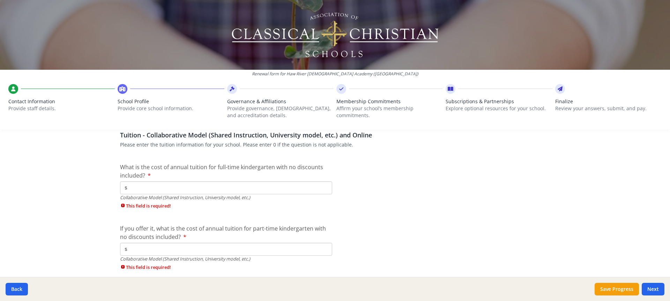
click at [198, 191] on input "$" at bounding box center [226, 187] width 212 height 13
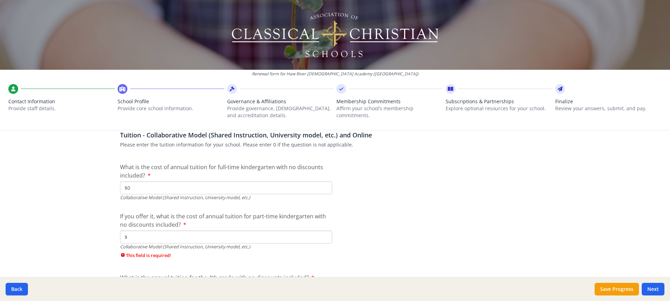
type input "$0"
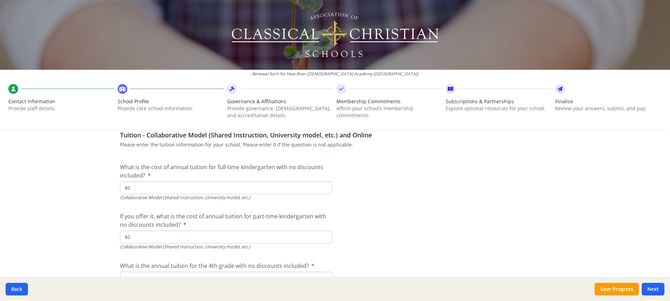
type input "$0"
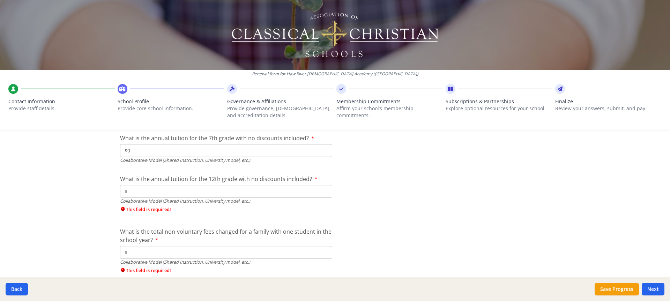
type input "$0"
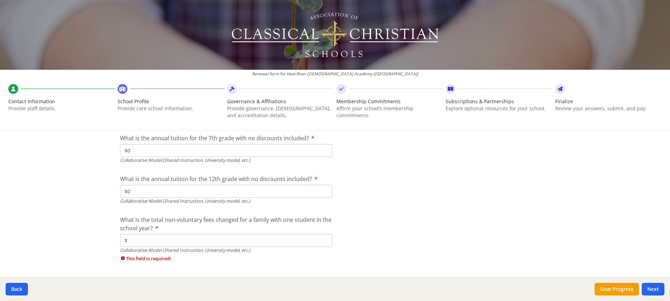
type input "$0"
click at [658, 287] on button "Next" at bounding box center [653, 289] width 23 height 13
click at [654, 287] on button "Next" at bounding box center [653, 289] width 23 height 13
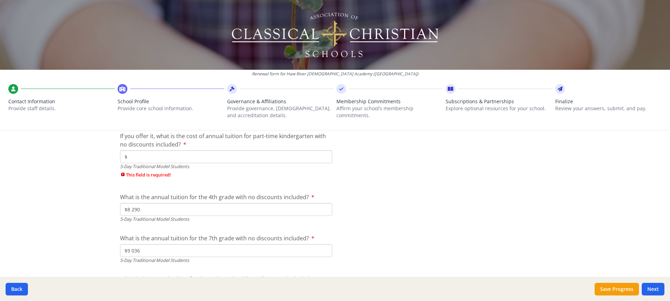
click at [140, 157] on input "$" at bounding box center [226, 156] width 212 height 13
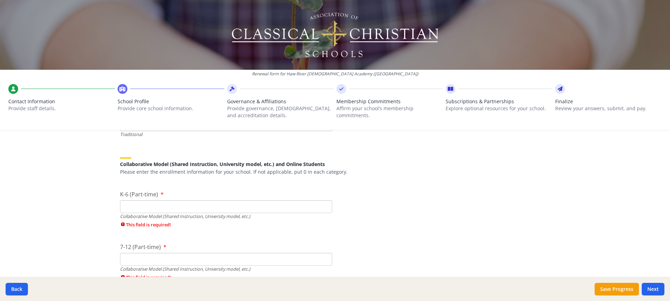
type input "$0"
click at [175, 206] on input "K-6 (Part-time)" at bounding box center [226, 206] width 212 height 13
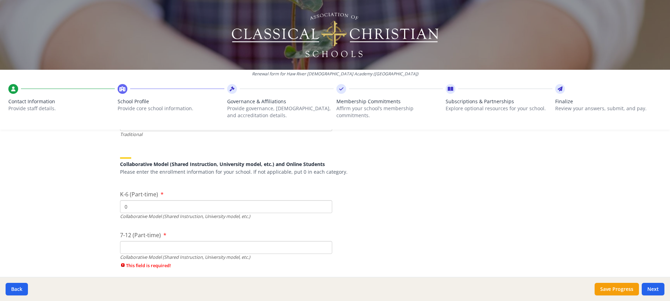
type input "0"
type input "1"
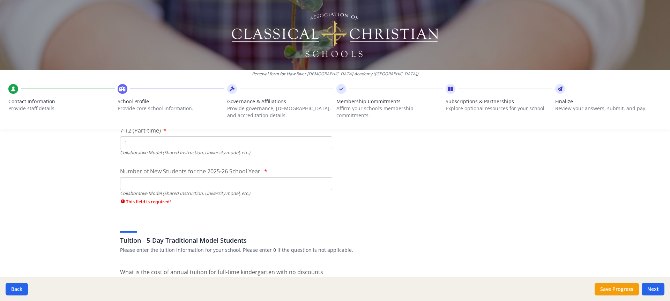
click at [166, 183] on input "Number of New Students for the 2025-26 School Year." at bounding box center [226, 183] width 212 height 13
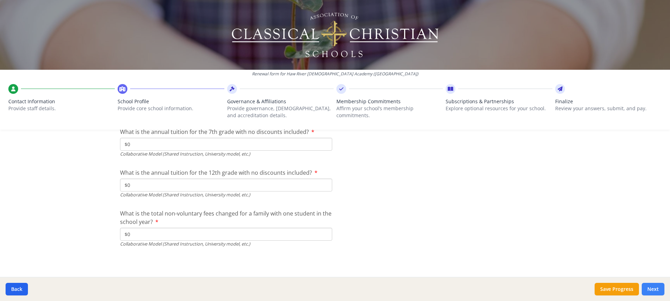
type input "0"
click at [655, 290] on button "Next" at bounding box center [653, 289] width 23 height 13
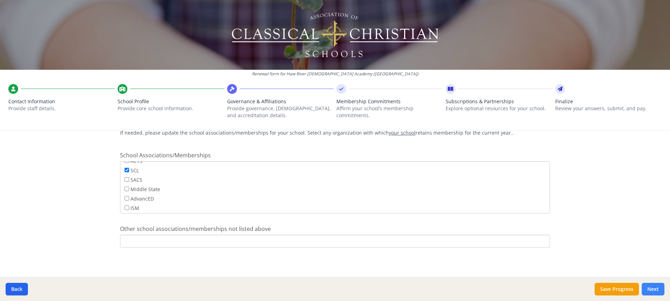
click at [652, 289] on button "Next" at bounding box center [653, 289] width 23 height 13
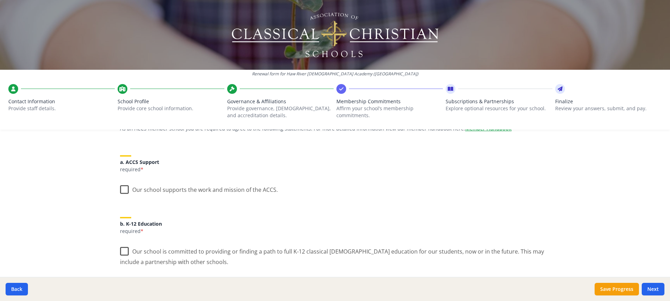
click at [120, 190] on label "Our school supports the work and mission of the ACCS." at bounding box center [199, 188] width 158 height 15
click at [0, 0] on input "Our school supports the work and mission of the ACCS." at bounding box center [0, 0] width 0 height 0
click at [124, 250] on label "Our school is committed to providing or finding a path to full K-12 classical […" at bounding box center [335, 254] width 430 height 23
click at [0, 0] on input "Our school is committed to providing or finding a path to full K-12 classical […" at bounding box center [0, 0] width 0 height 0
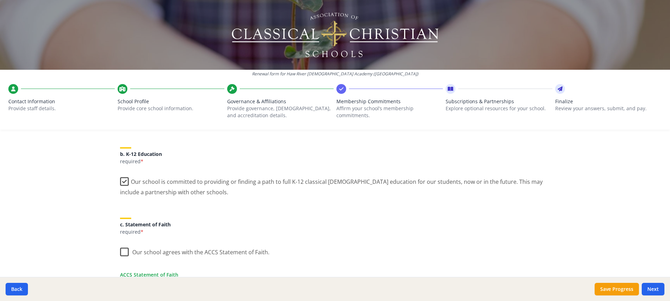
click at [124, 252] on label "Our school agrees with the ACCS Statement of Faith." at bounding box center [194, 250] width 149 height 15
click at [0, 0] on input "Our school agrees with the ACCS Statement of Faith." at bounding box center [0, 0] width 0 height 0
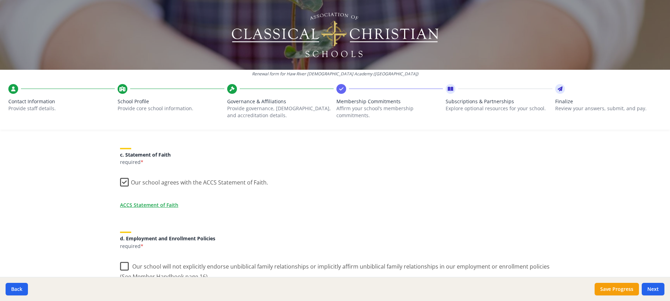
click at [123, 266] on label "Our school will not explicitly endorse unbiblical family relationships or impli…" at bounding box center [335, 269] width 430 height 23
click at [0, 0] on input "Our school will not explicitly endorse unbiblical family relationships or impli…" at bounding box center [0, 0] width 0 height 0
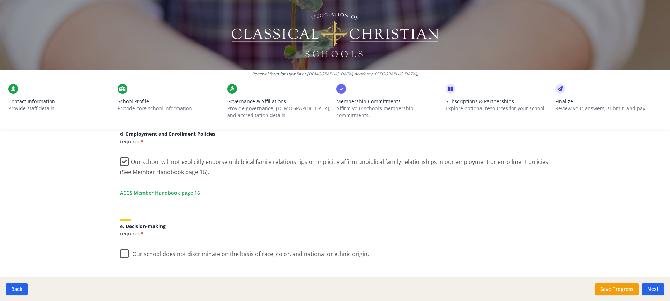
click at [124, 254] on label "Our school does not discriminate on the basis of race, color, and national or e…" at bounding box center [244, 252] width 249 height 15
click at [0, 0] on input "Our school does not discriminate on the basis of race, color, and national or e…" at bounding box center [0, 0] width 0 height 0
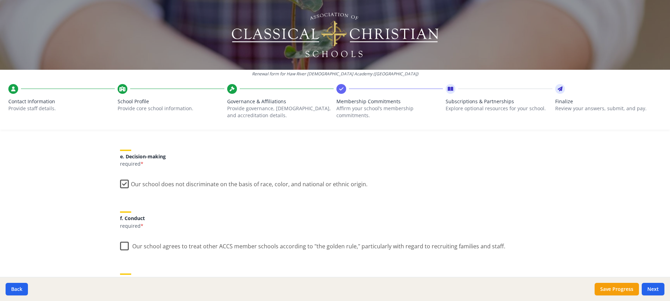
click at [122, 245] on label "Our school agrees to treat other ACCS member schools according to "the golden r…" at bounding box center [312, 244] width 385 height 15
click at [0, 0] on input "Our school agrees to treat other ACCS member schools according to "the golden r…" at bounding box center [0, 0] width 0 height 0
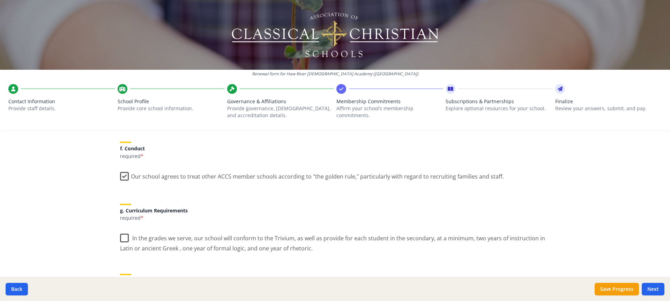
click at [122, 242] on label "In the grades we serve, our school will conform to the Trivium, as well as prov…" at bounding box center [335, 240] width 430 height 23
click at [0, 0] on input "In the grades we serve, our school will conform to the Trivium, as well as prov…" at bounding box center [0, 0] width 0 height 0
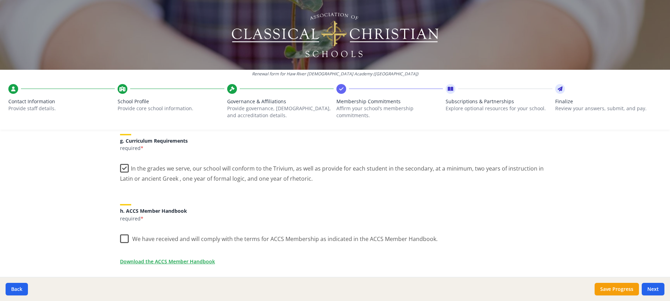
click at [121, 239] on label "We have received and will comply with the terms for ACCS Membership as indicate…" at bounding box center [279, 237] width 318 height 15
click at [0, 0] on input "We have received and will comply with the terms for ACCS Membership as indicate…" at bounding box center [0, 0] width 0 height 0
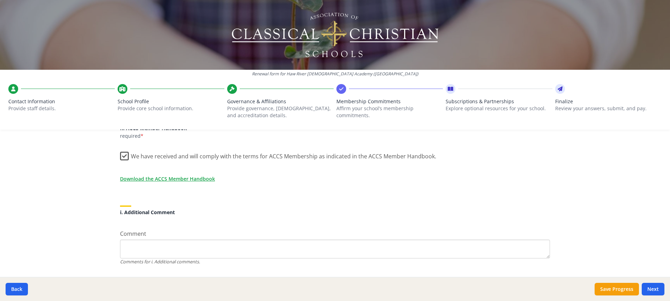
scroll to position [624, 0]
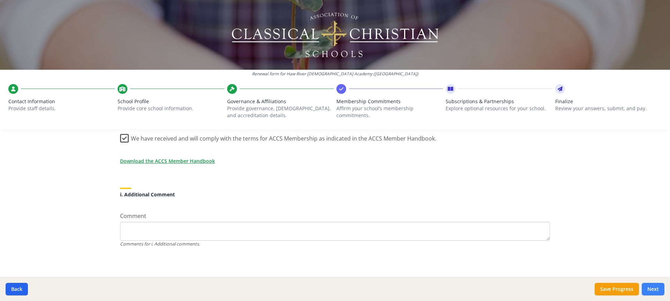
click at [657, 287] on button "Next" at bounding box center [653, 289] width 23 height 13
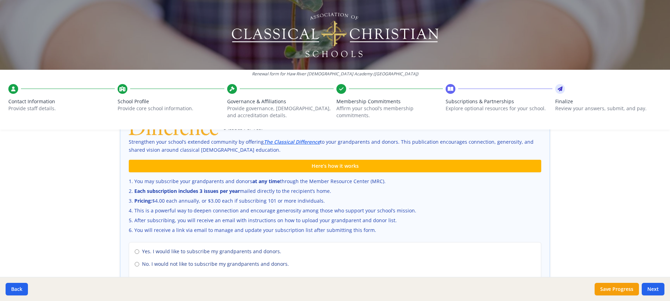
scroll to position [427, 0]
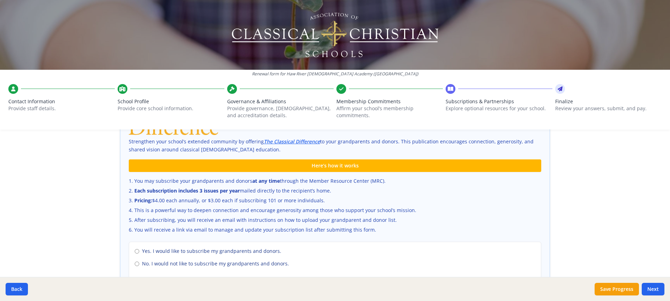
click at [198, 263] on span "No. I would not like to subscribe my grandparents and donors." at bounding box center [215, 263] width 147 height 7
click at [139, 263] on input "No. I would not like to subscribe my grandparents and donors." at bounding box center [137, 264] width 5 height 5
radio input "true"
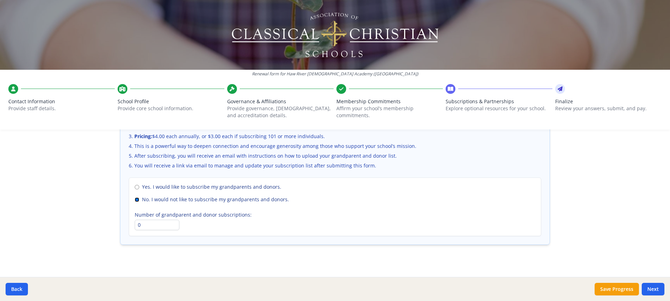
scroll to position [497, 0]
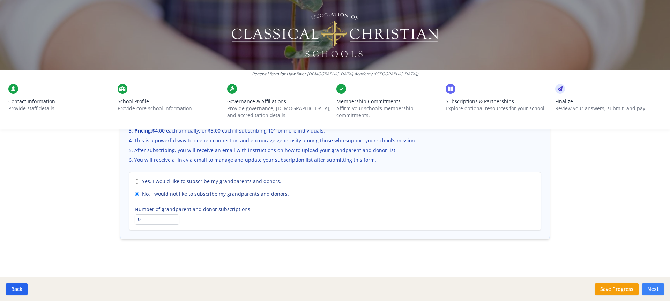
click at [649, 290] on button "Next" at bounding box center [653, 289] width 23 height 13
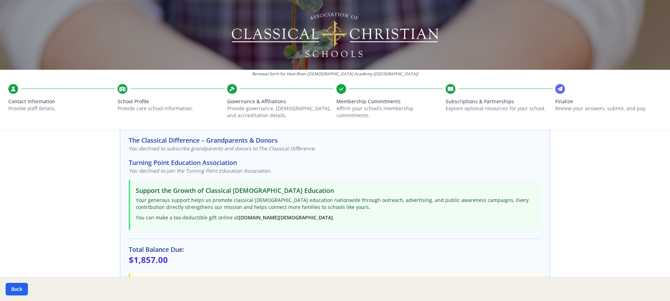
scroll to position [202, 0]
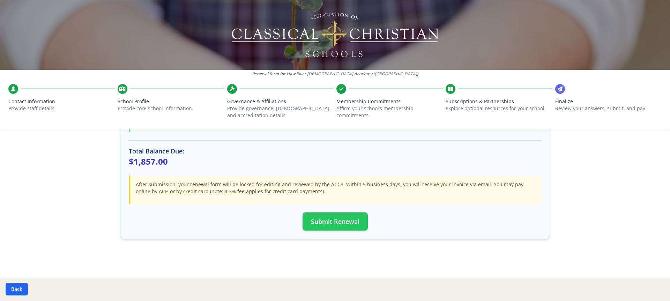
click at [346, 224] on button "Submit Renewal" at bounding box center [335, 222] width 65 height 18
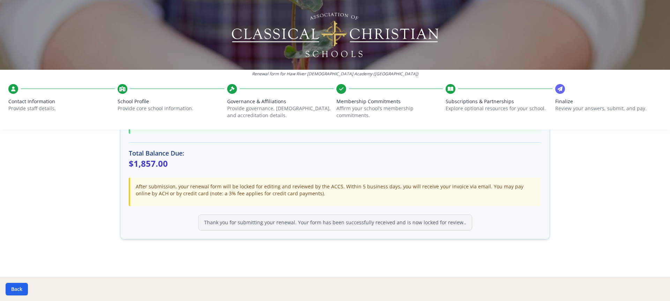
scroll to position [200, 0]
